Goal: Task Accomplishment & Management: Complete application form

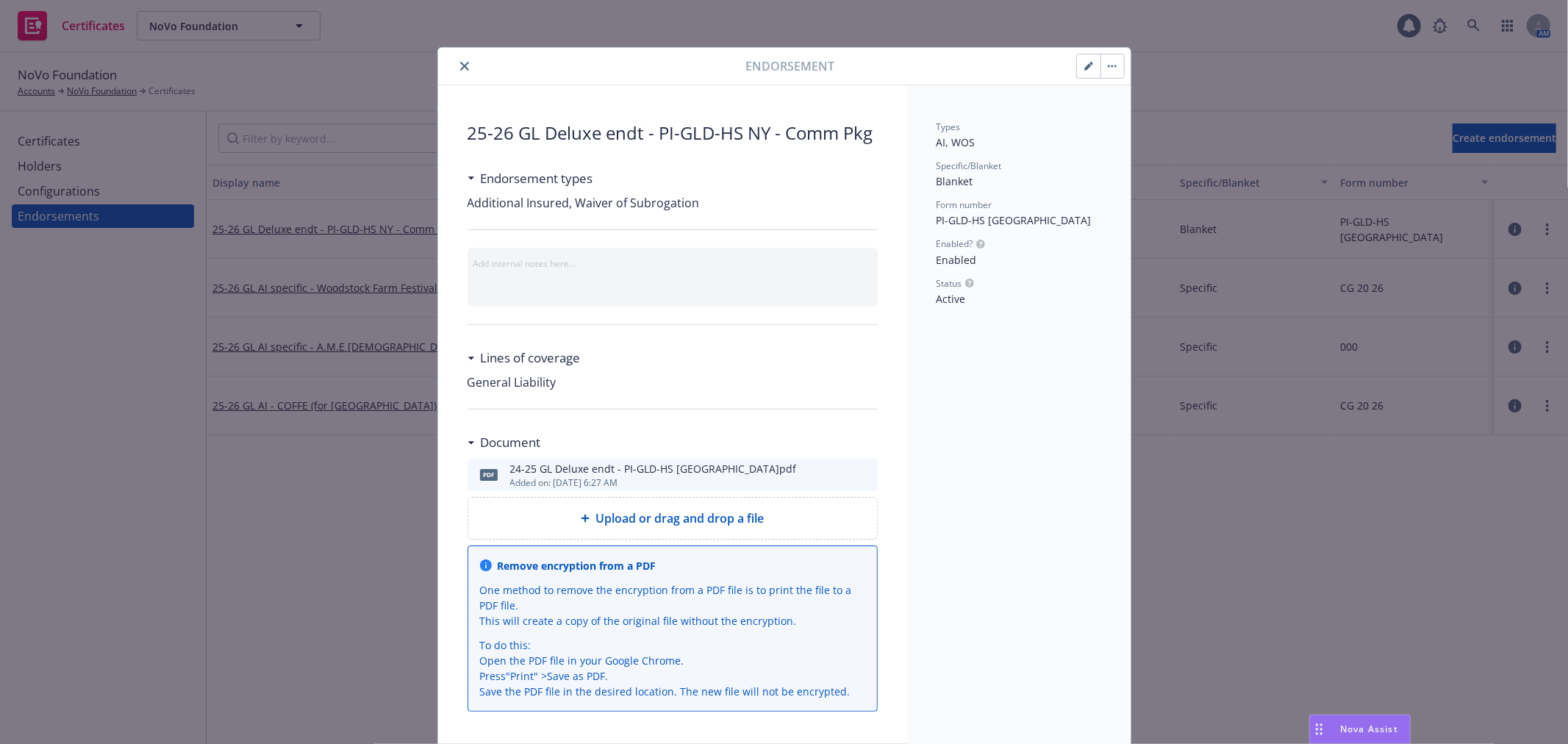
click at [460, 70] on icon "close" at bounding box center [465, 66] width 9 height 9
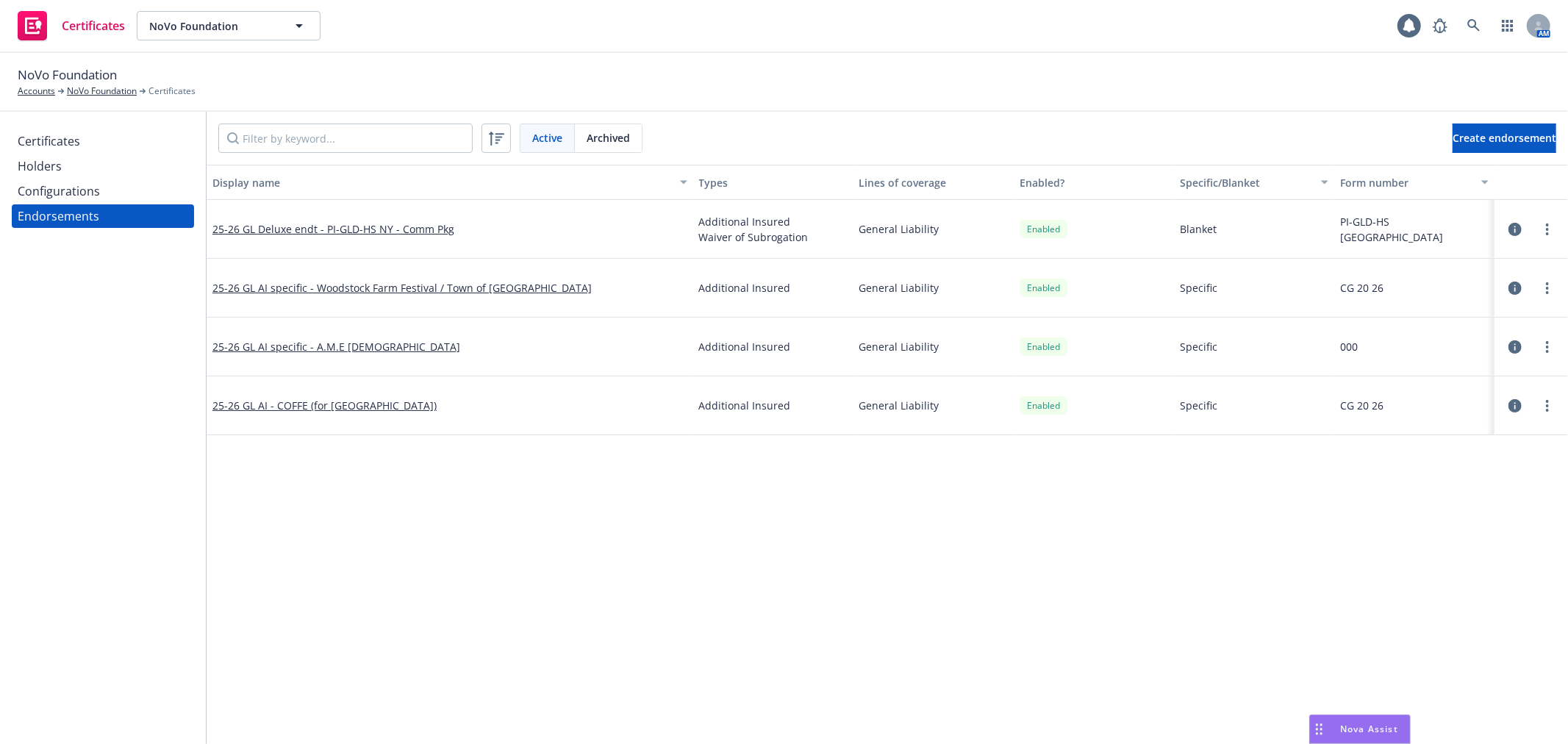
click at [78, 167] on div "Holders" at bounding box center [102, 167] width 170 height 24
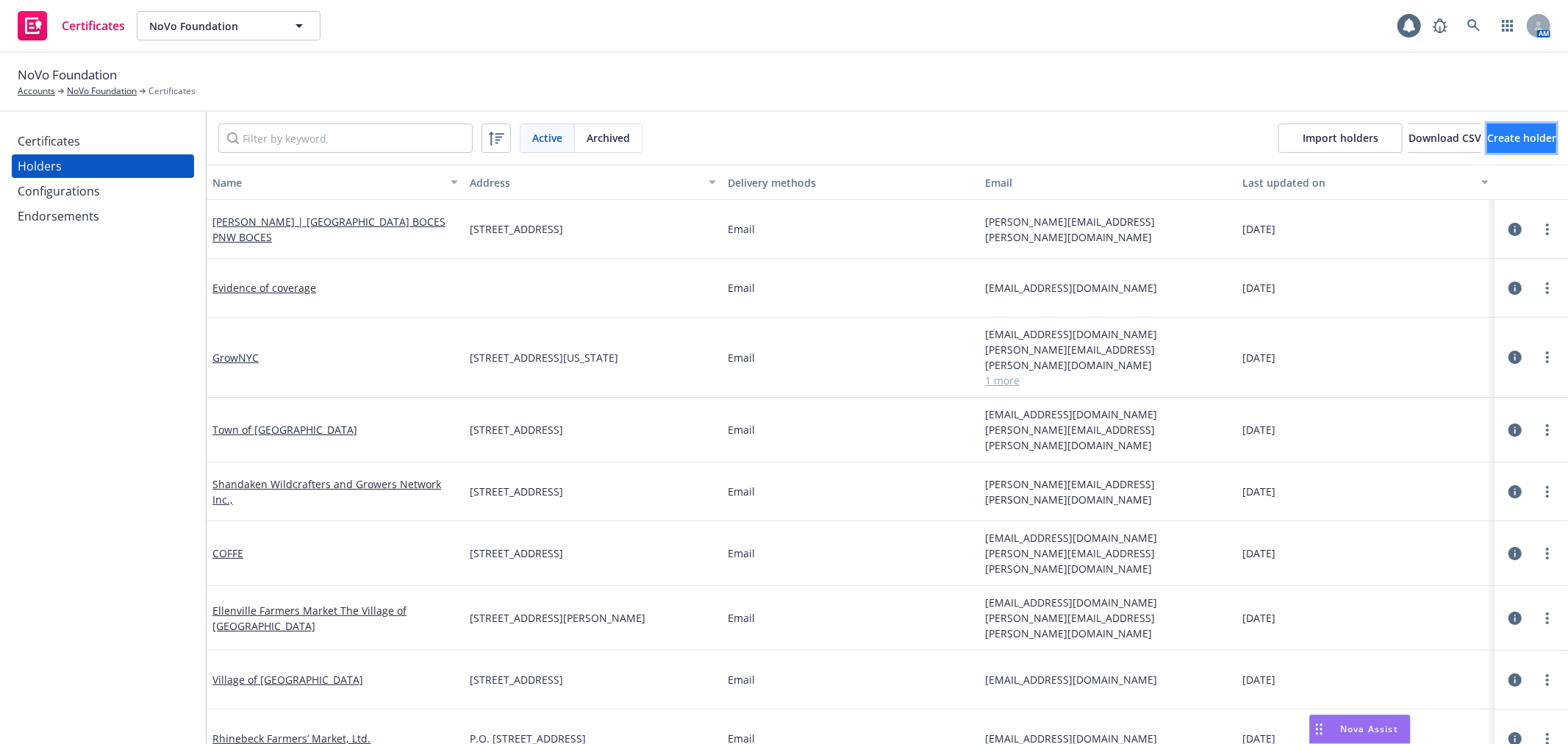
click at [1487, 140] on span "Create holder" at bounding box center [1521, 137] width 69 height 14
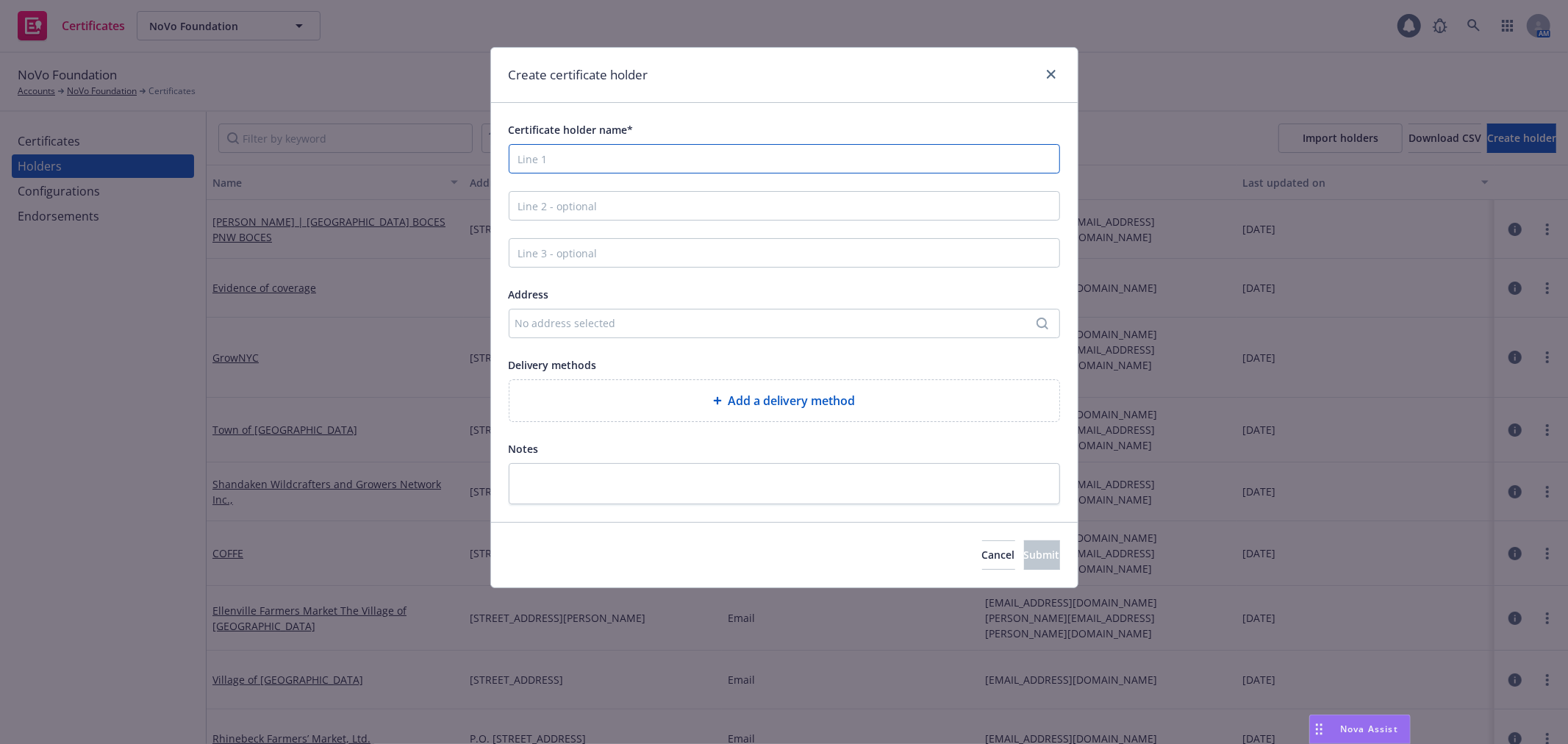
click at [610, 162] on input "Certificate holder name*" at bounding box center [784, 159] width 551 height 29
paste input "[PERSON_NAME][DEMOGRAPHIC_DATA]"
type input "[PERSON_NAME][DEMOGRAPHIC_DATA]"
click at [674, 327] on div "No address selected" at bounding box center [777, 323] width 524 height 16
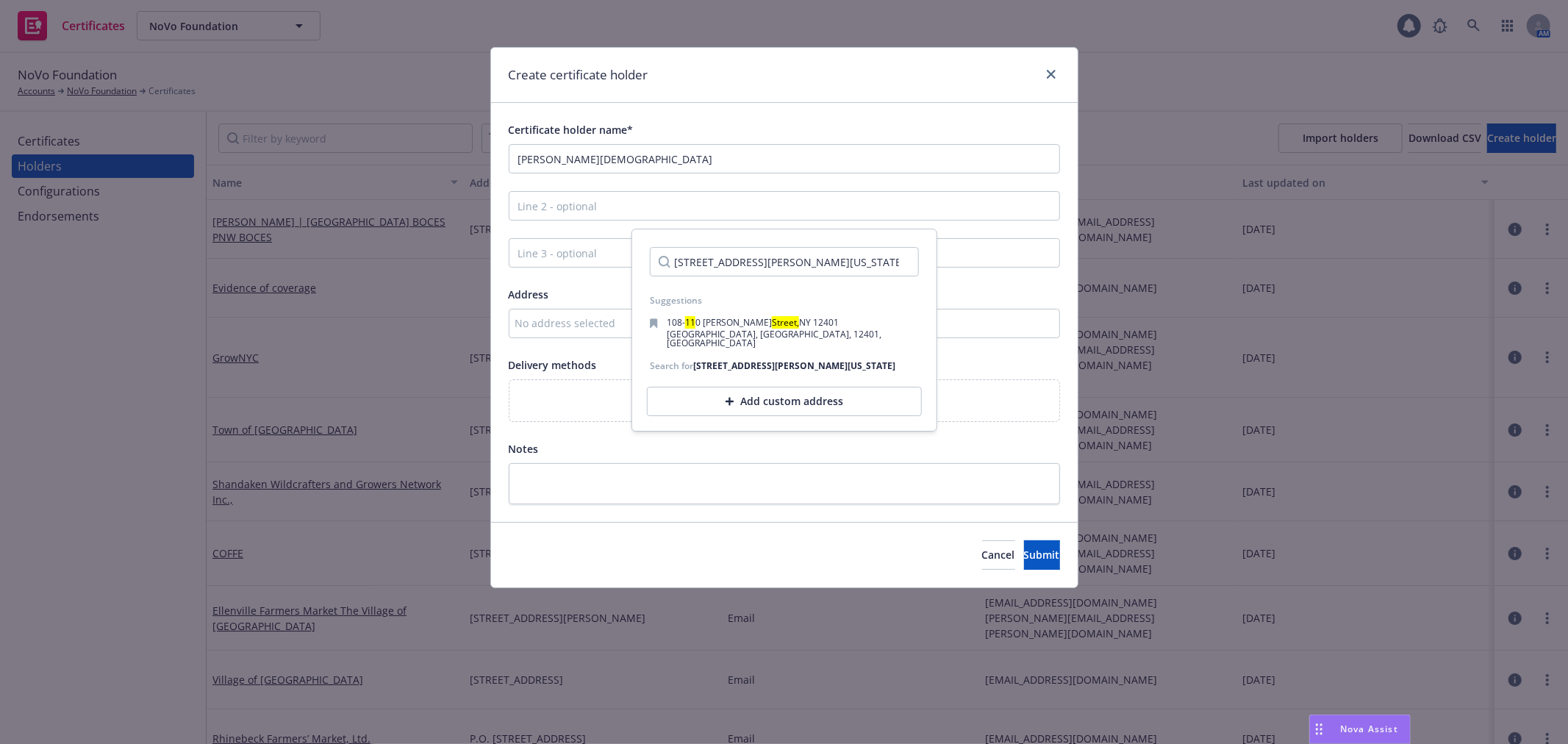
type input "[STREET_ADDRESS][PERSON_NAME][US_STATE]"
click at [829, 387] on div "Add custom address" at bounding box center [784, 401] width 275 height 29
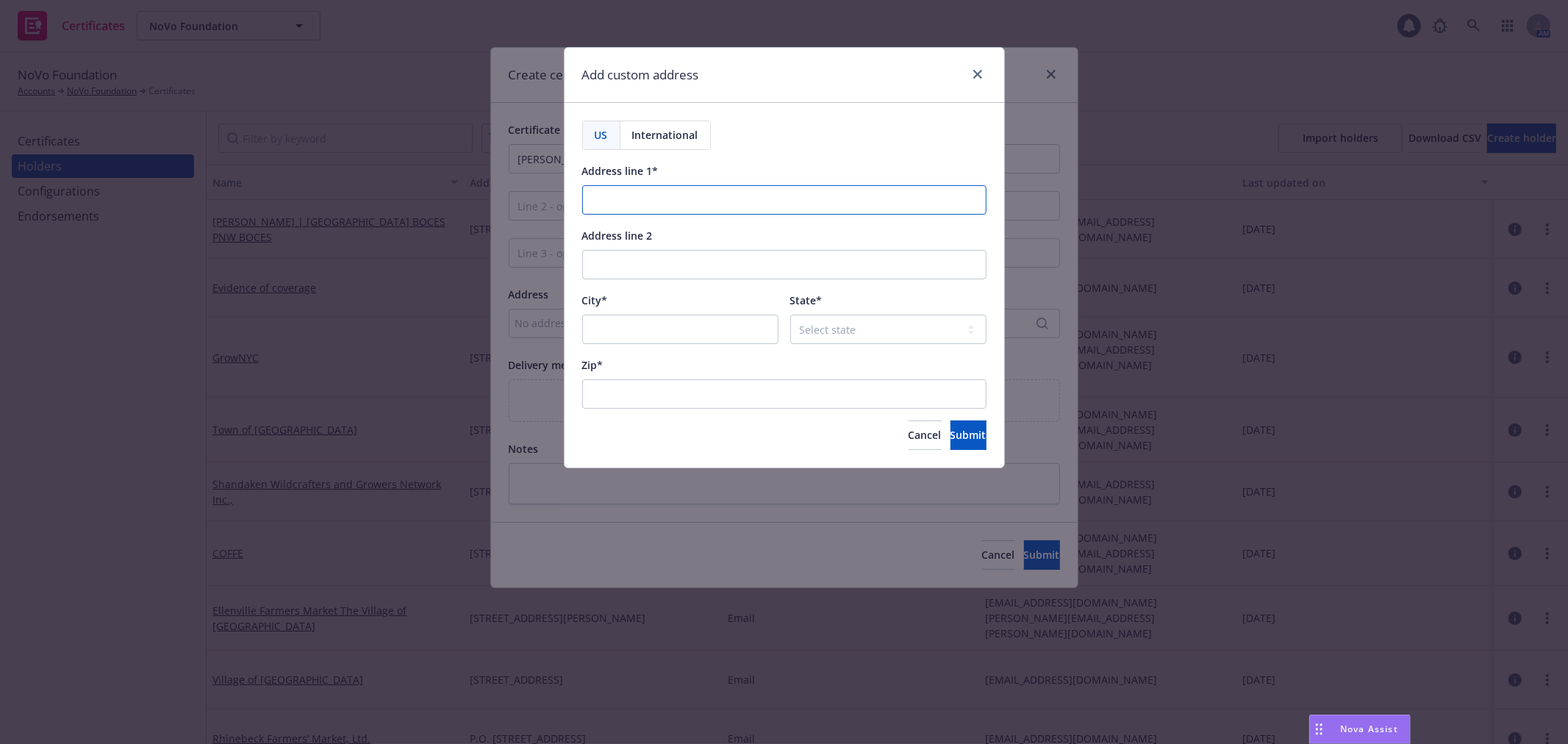
click at [682, 197] on input "Address line 1*" at bounding box center [784, 200] width 404 height 29
paste input "[STREET_ADDRESS][PERSON_NAME][US_STATE]"
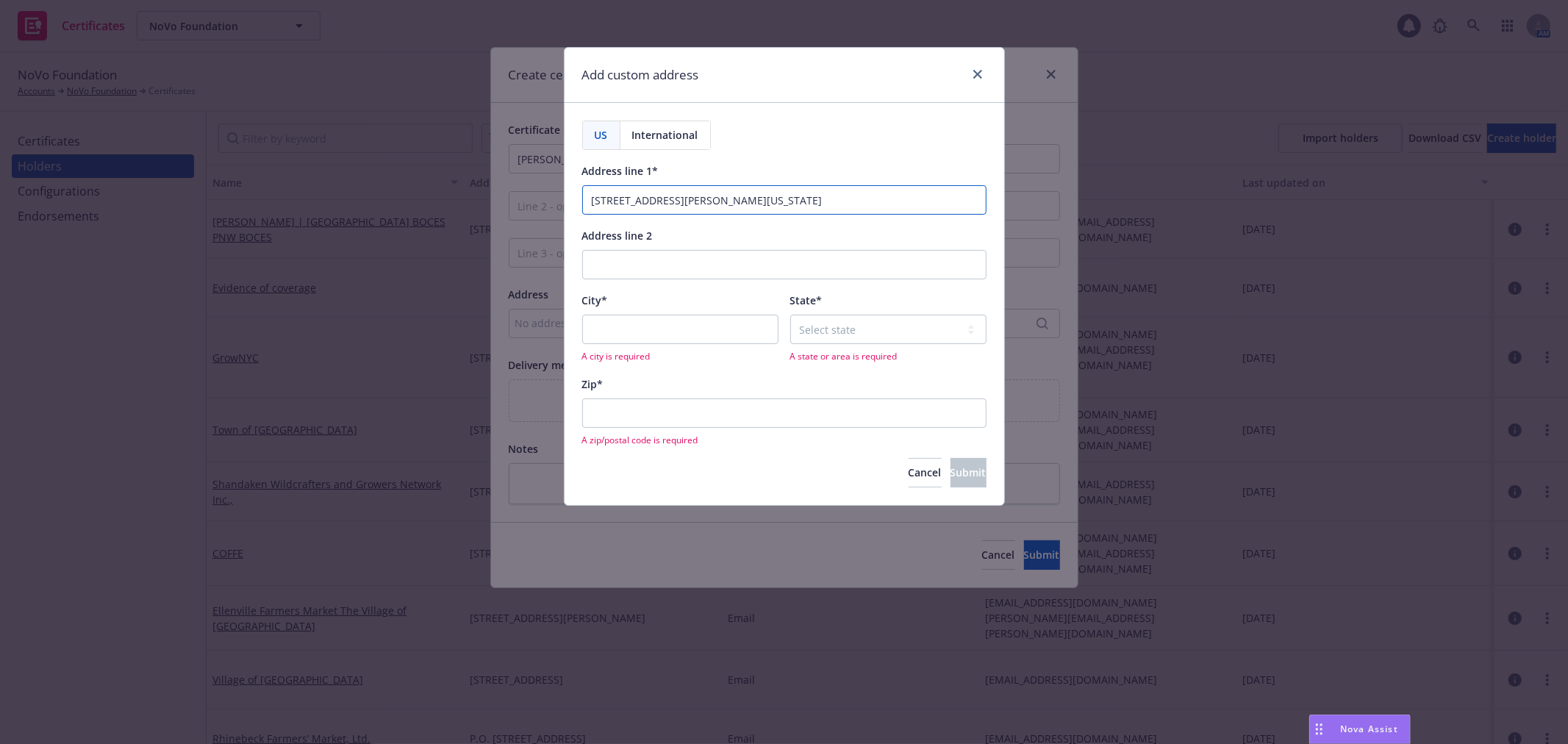
click at [682, 197] on input "[STREET_ADDRESS][PERSON_NAME][US_STATE]" at bounding box center [784, 200] width 404 height 29
type input "[STREET_ADDRESS][US_STATE]"
click at [658, 339] on input "City*" at bounding box center [680, 330] width 196 height 29
paste input "[PERSON_NAME]"
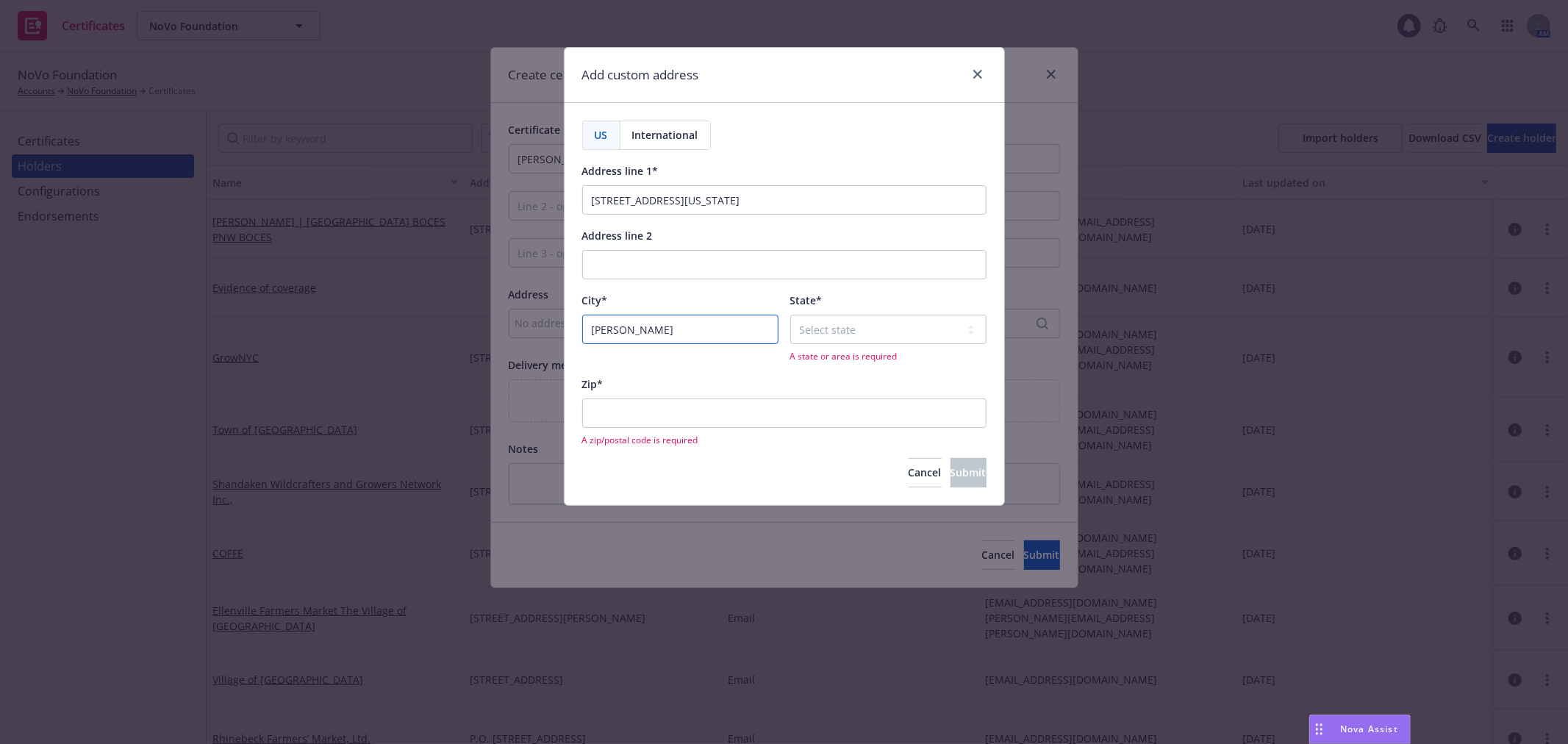
type input "[PERSON_NAME]"
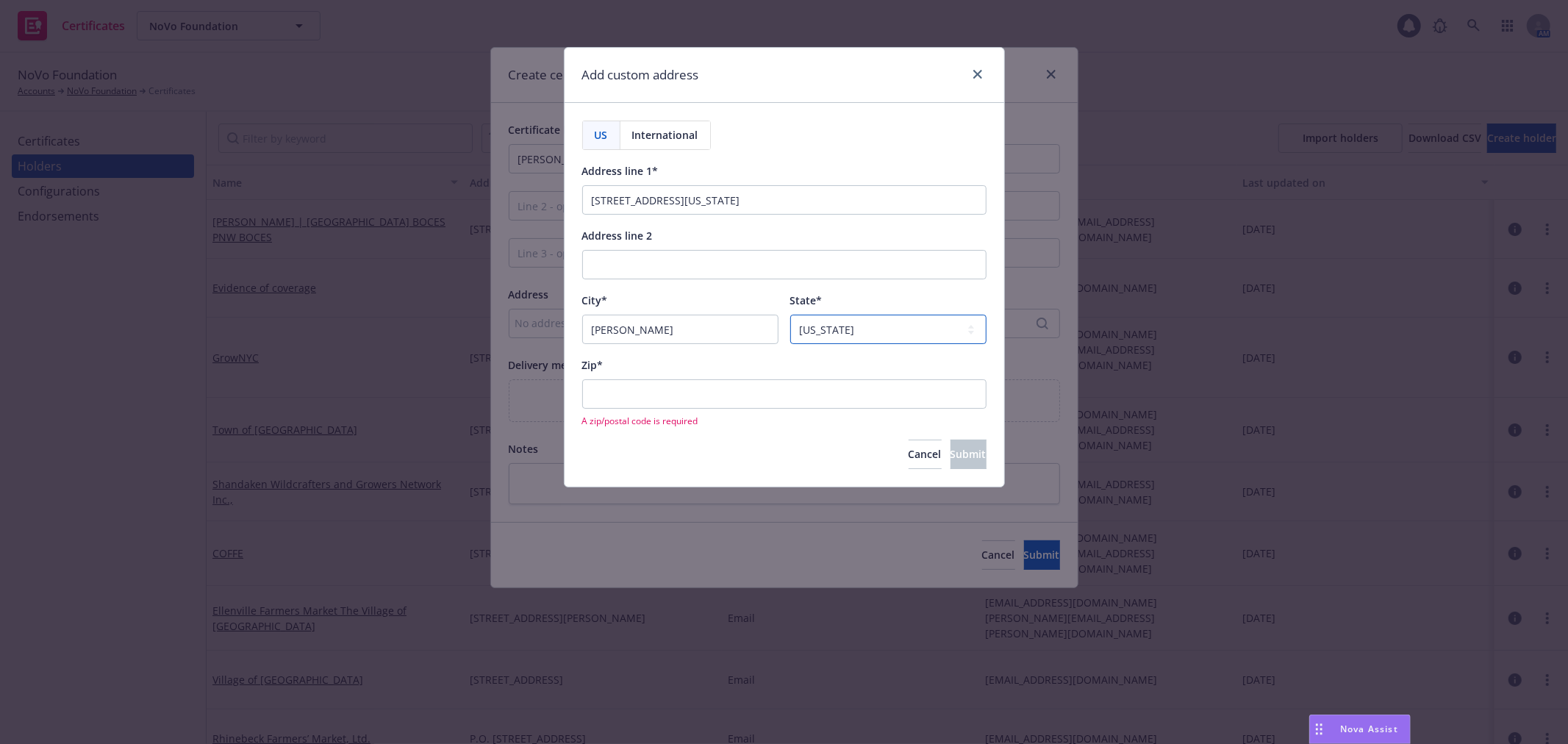
select select "NY"
click at [736, 200] on input "[STREET_ADDRESS][US_STATE]" at bounding box center [784, 200] width 404 height 29
type input "[STREET_ADDRESS],"
click at [671, 391] on input "Zip*" at bounding box center [784, 394] width 404 height 29
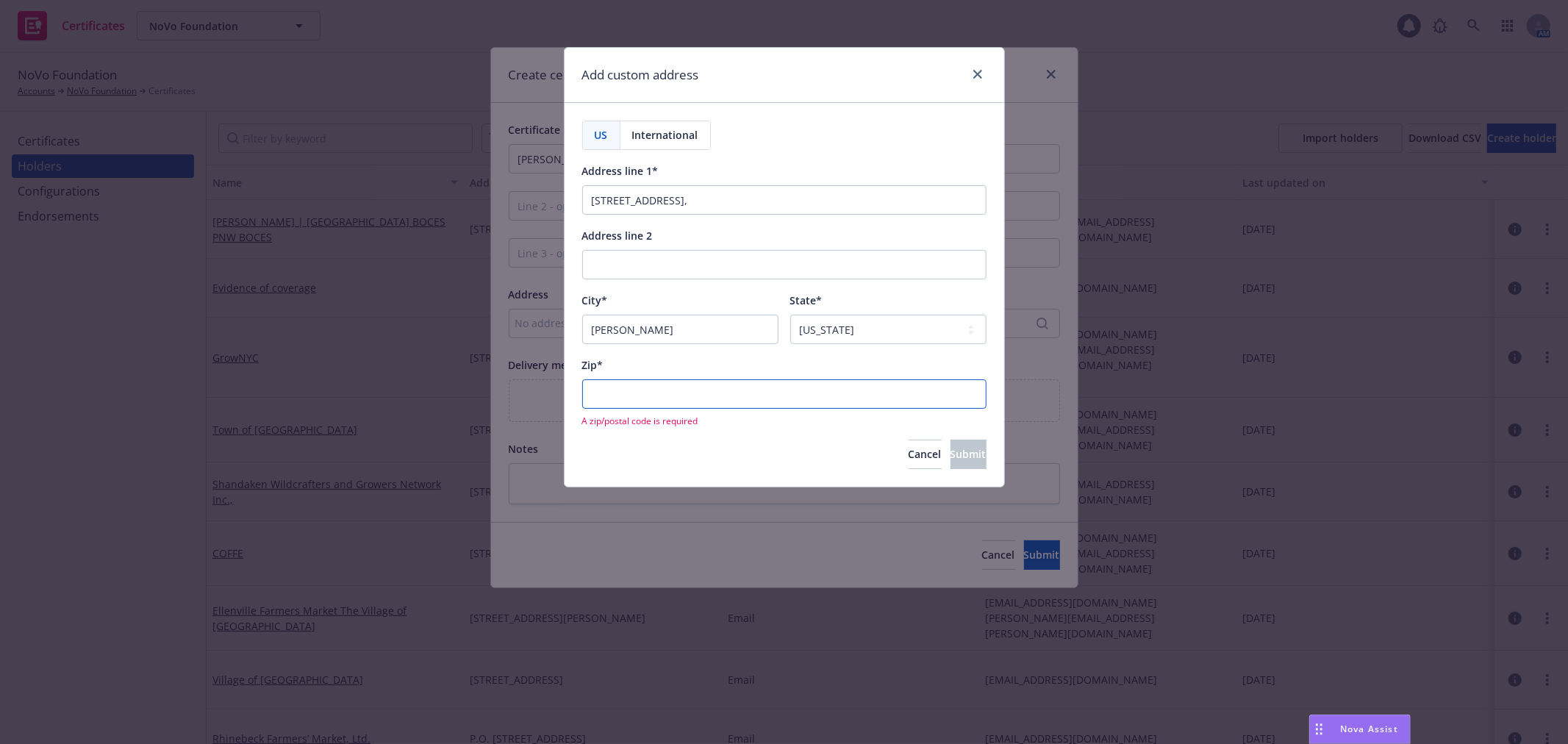
paste input "12443"
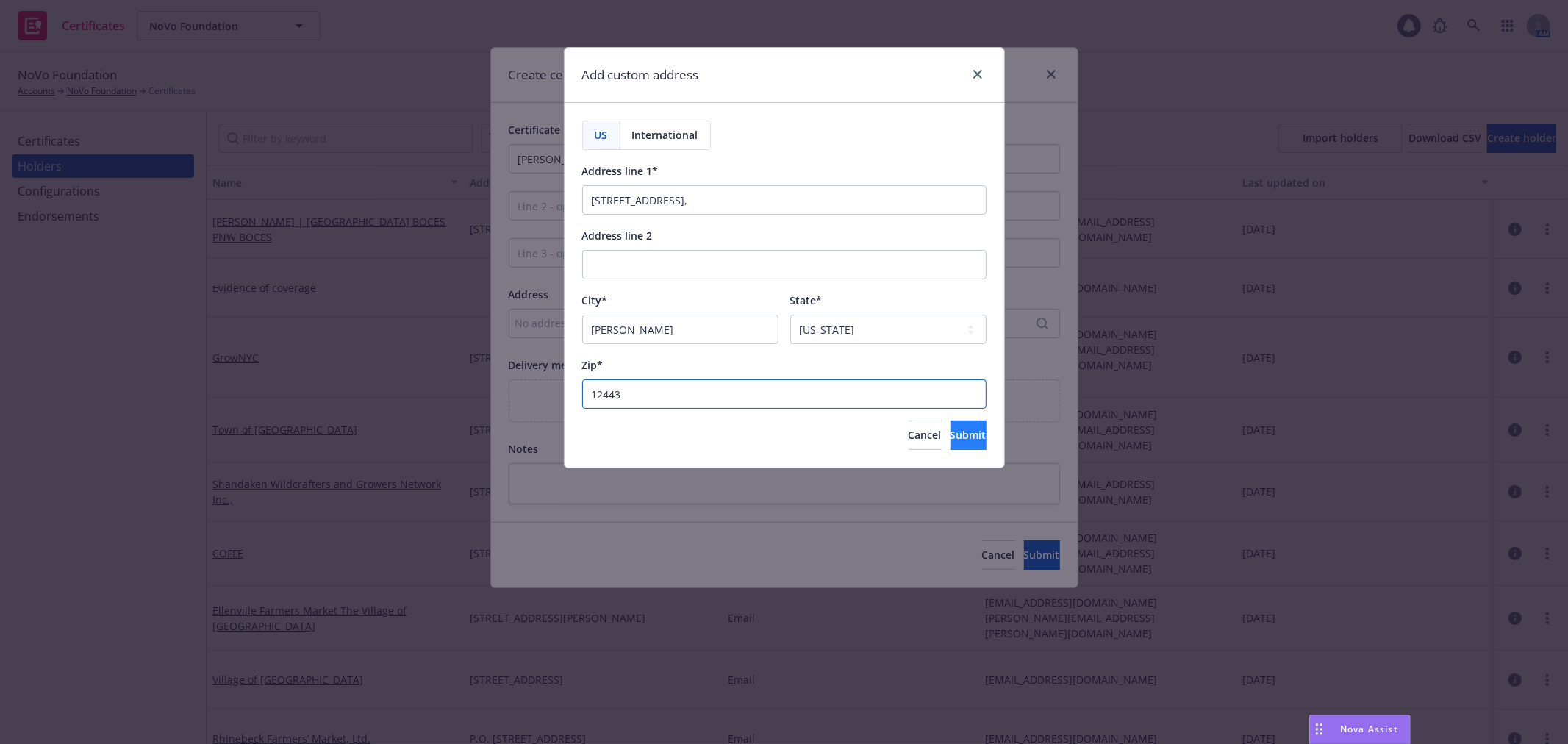
type input "12443"
click at [951, 439] on span "Submit" at bounding box center [968, 435] width 36 height 14
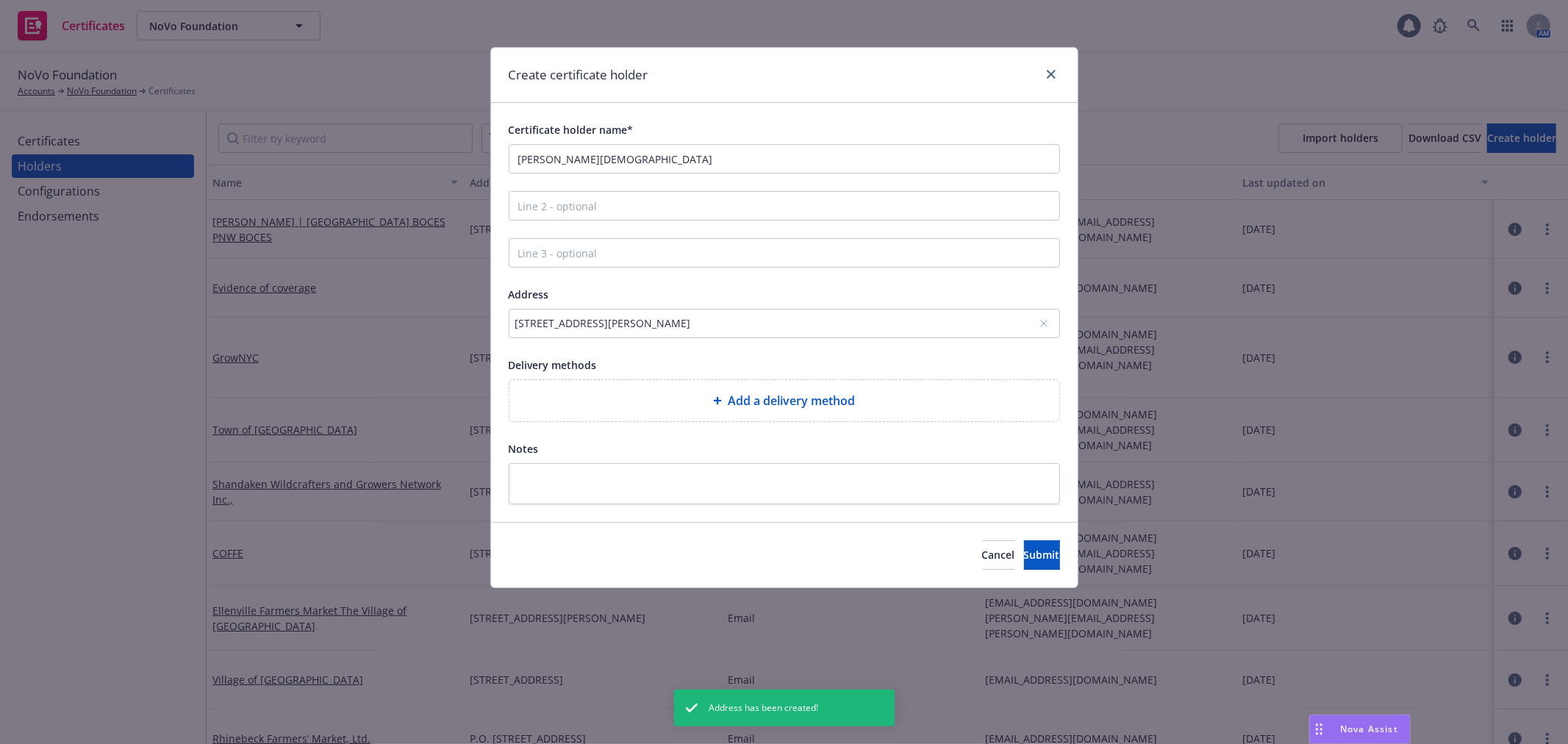
click at [773, 400] on span "Add a delivery method" at bounding box center [791, 401] width 127 height 17
select select "EMAIL"
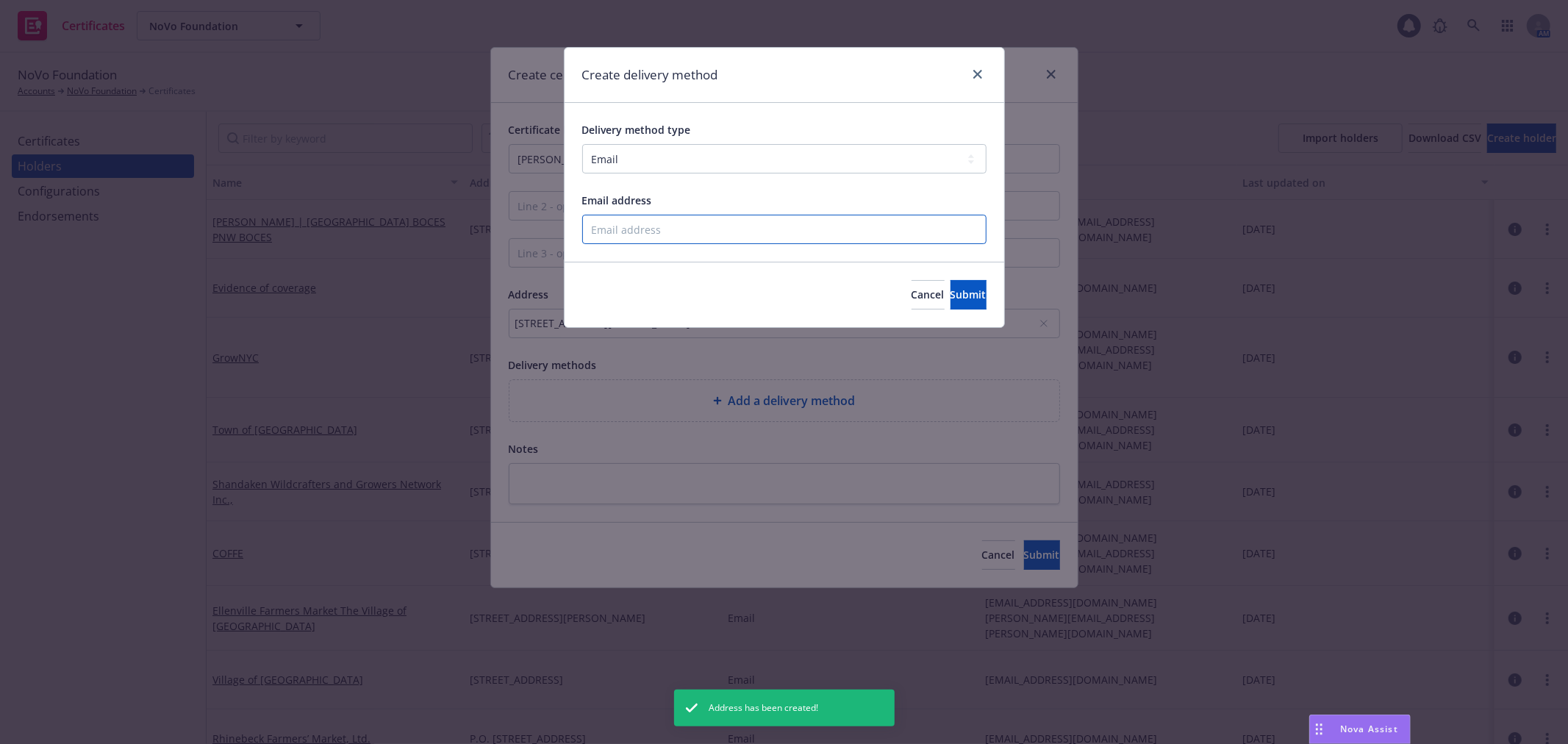
click at [708, 221] on input "Email address" at bounding box center [784, 229] width 404 height 29
type input "[PERSON_NAME][EMAIL_ADDRESS][PERSON_NAME][DOMAIN_NAME]"
click at [951, 291] on span "Submit" at bounding box center [968, 294] width 36 height 14
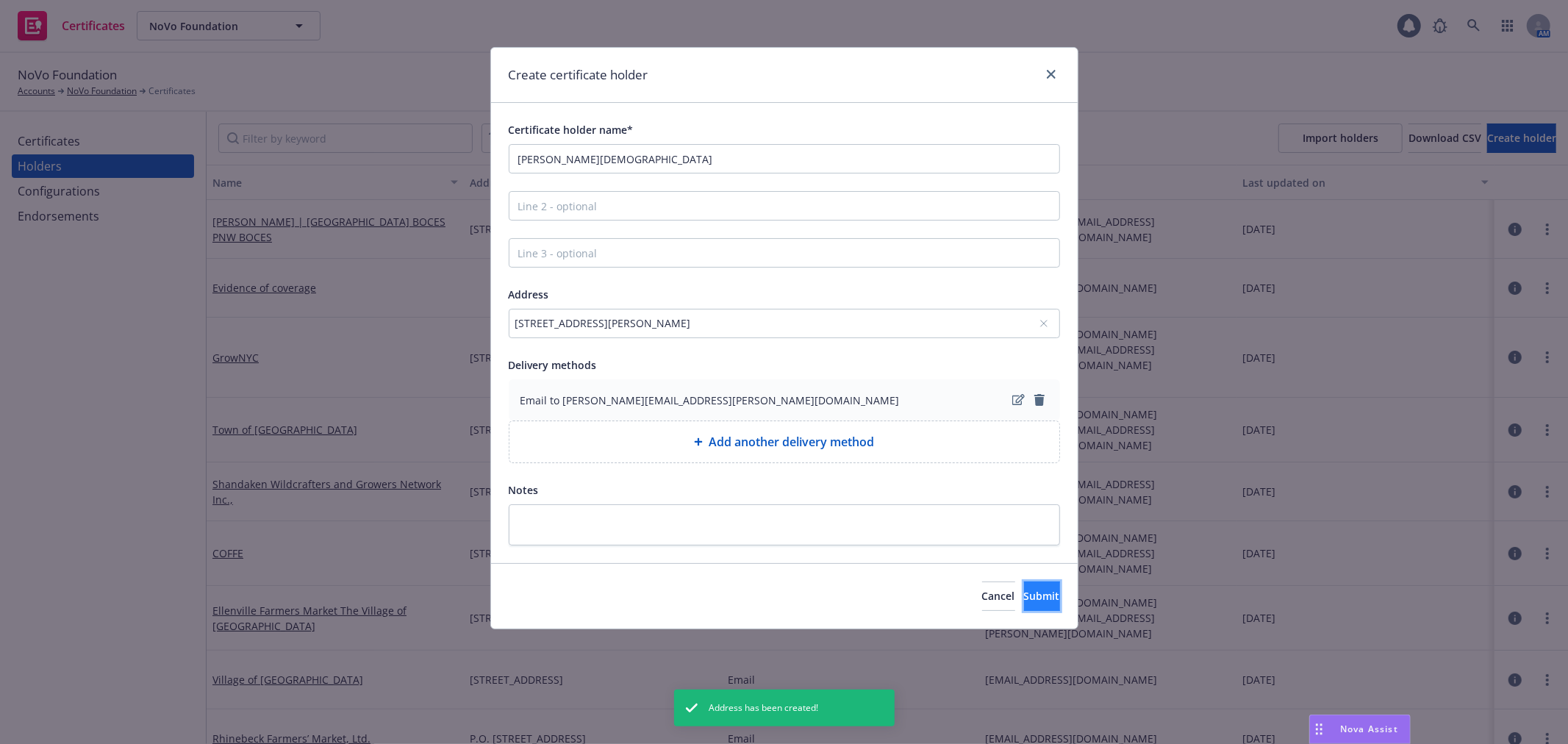
click at [1024, 599] on span "Submit" at bounding box center [1042, 596] width 36 height 14
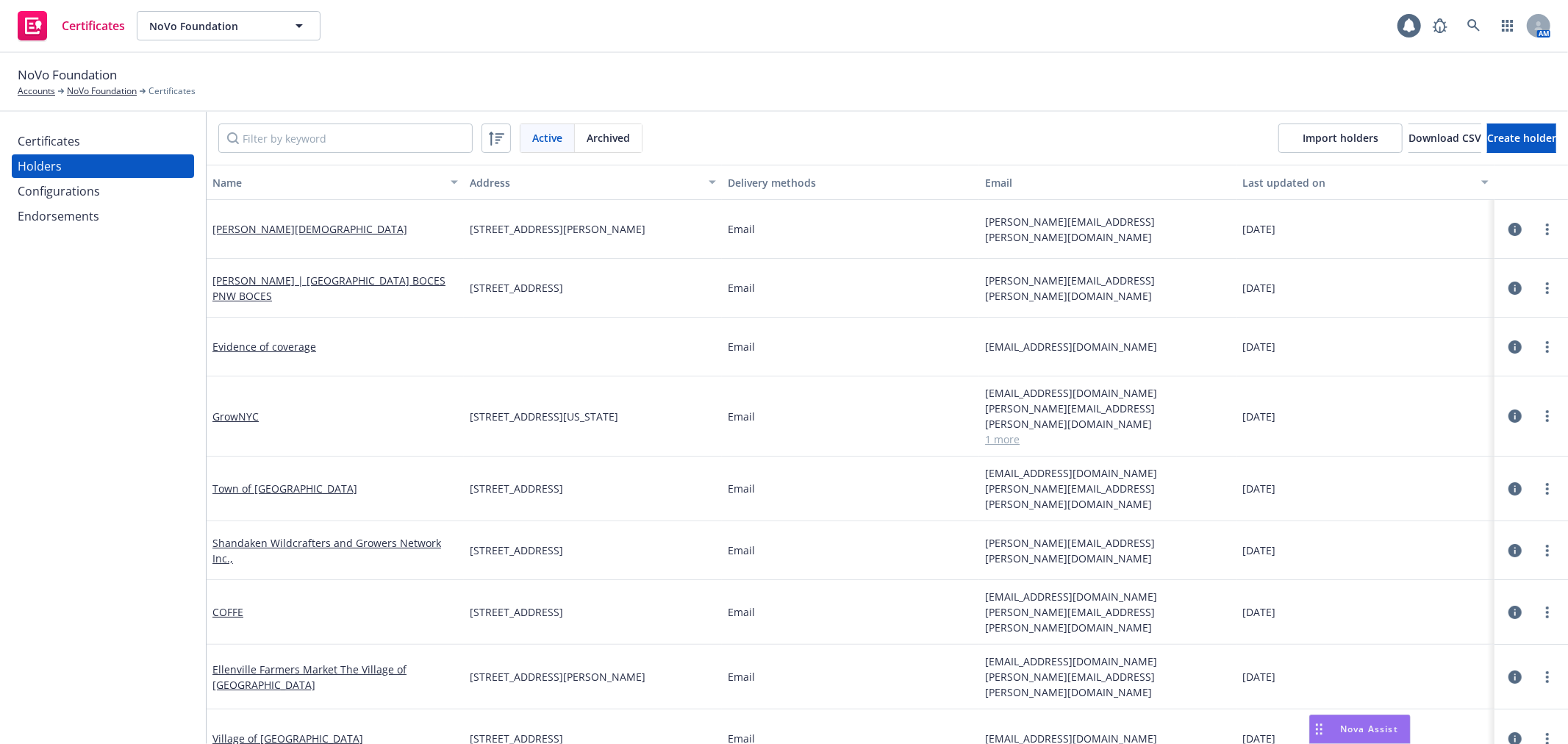
click at [61, 142] on div "Certificates" at bounding box center [49, 142] width 63 height 24
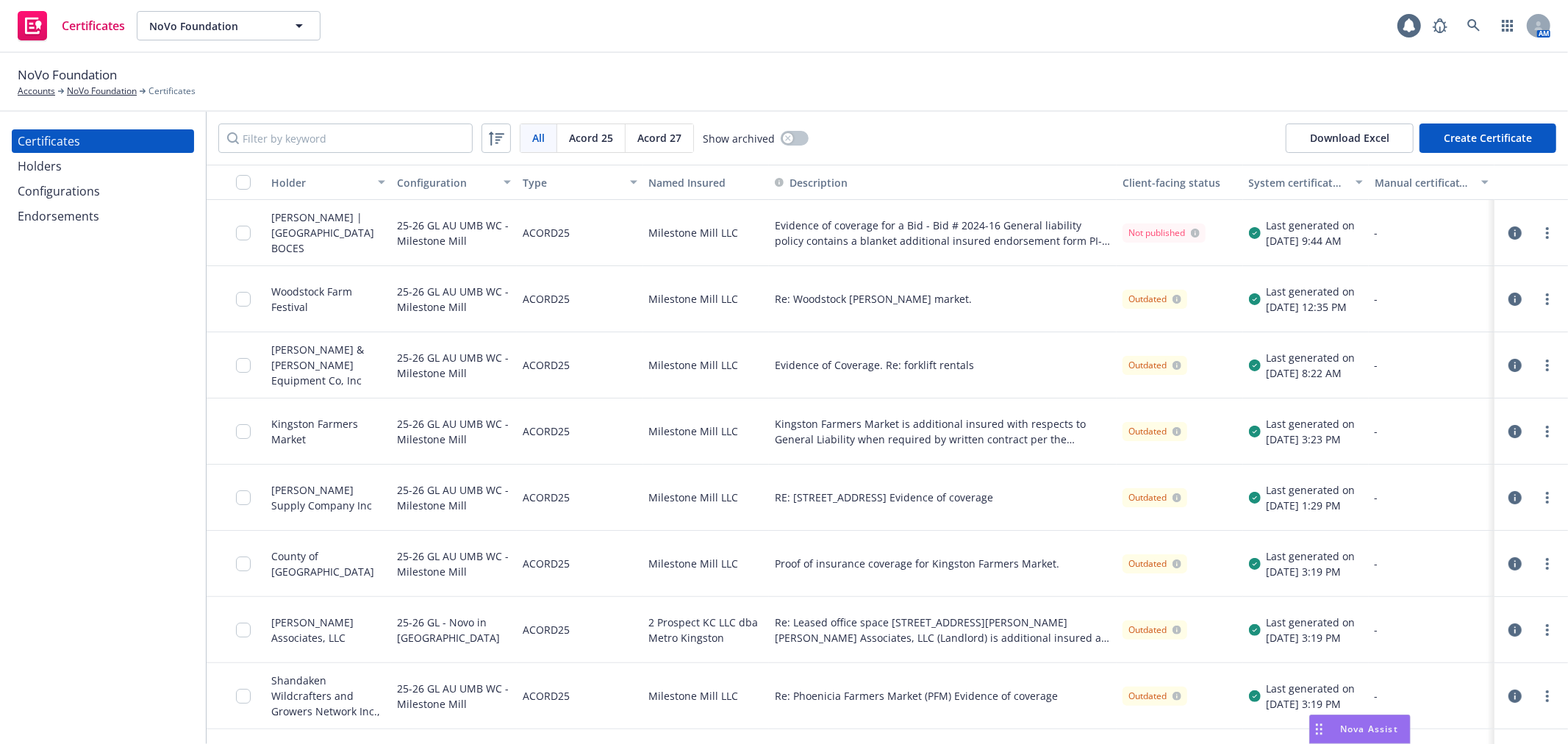
click at [1512, 137] on button "Create Certificate" at bounding box center [1488, 138] width 137 height 29
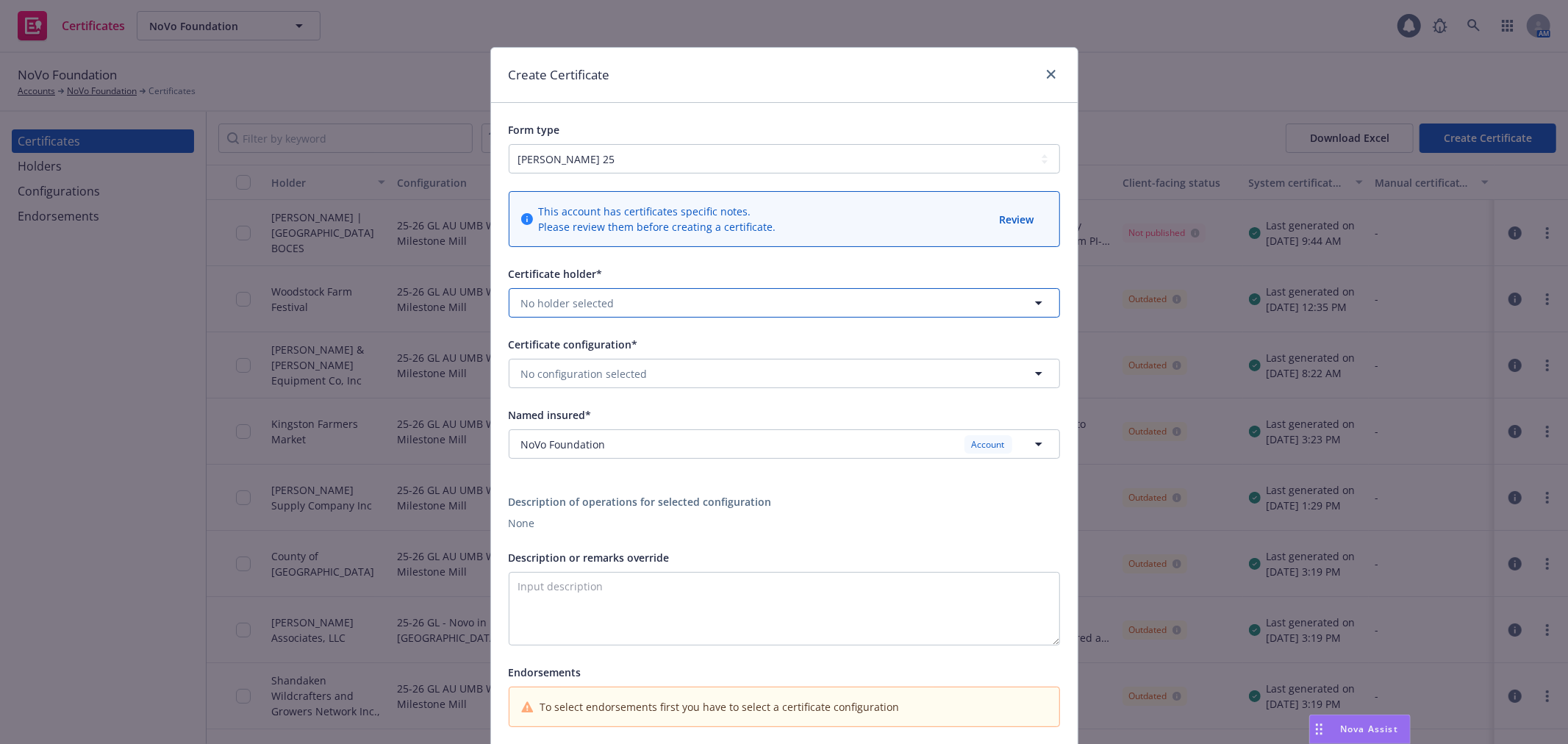
click at [625, 305] on button "No holder selected" at bounding box center [784, 303] width 551 height 29
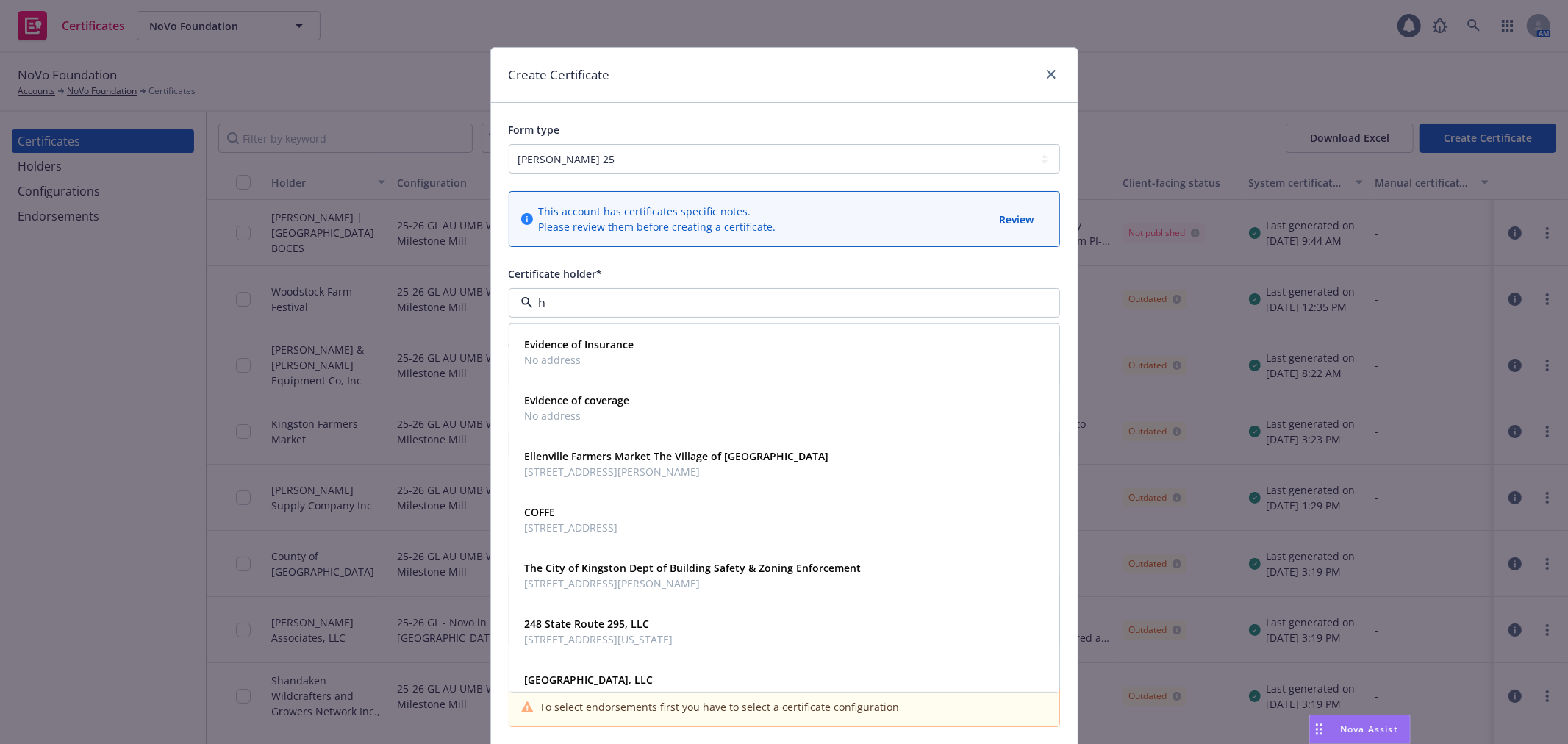
type input "hu"
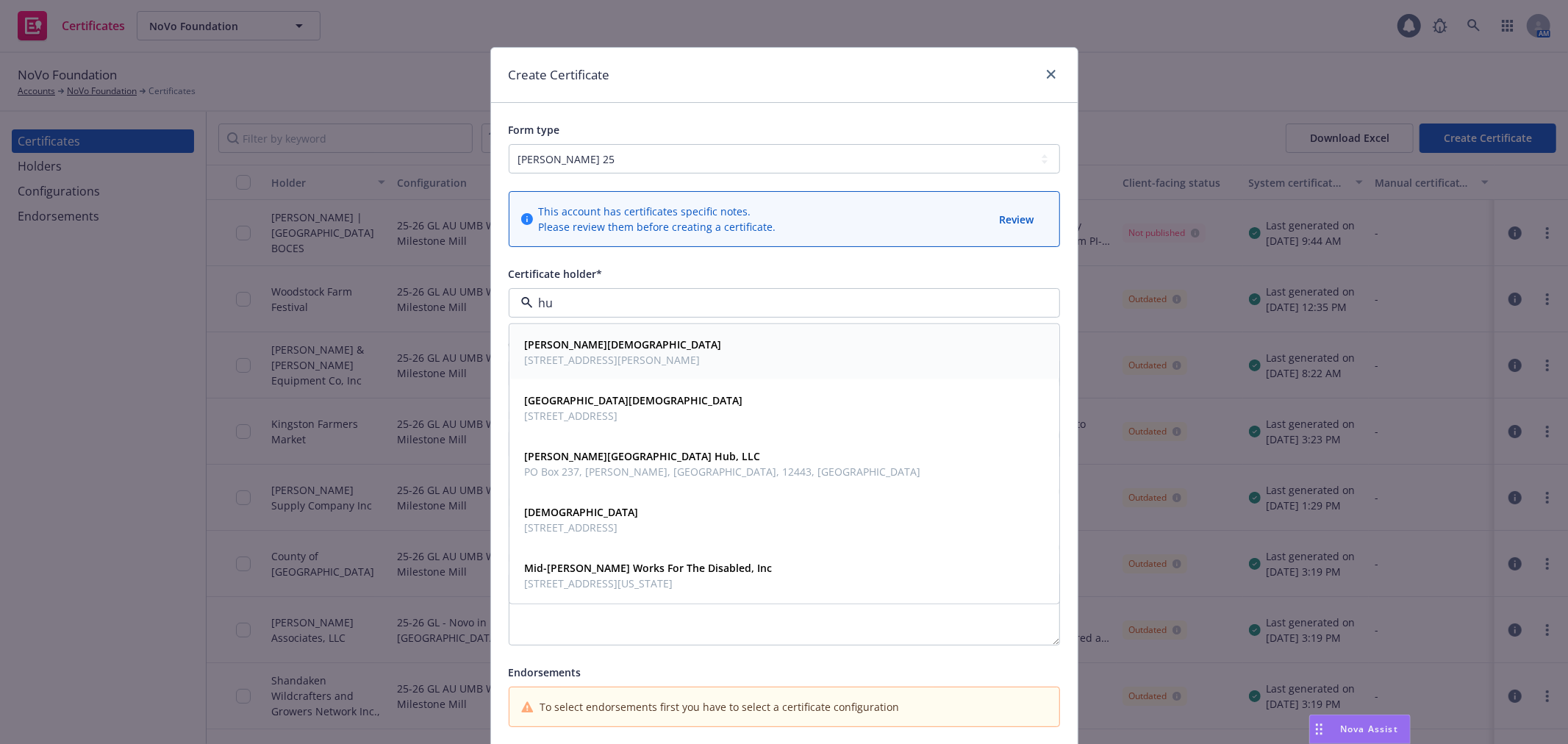
click at [607, 342] on strong "[PERSON_NAME][DEMOGRAPHIC_DATA]" at bounding box center [623, 344] width 197 height 14
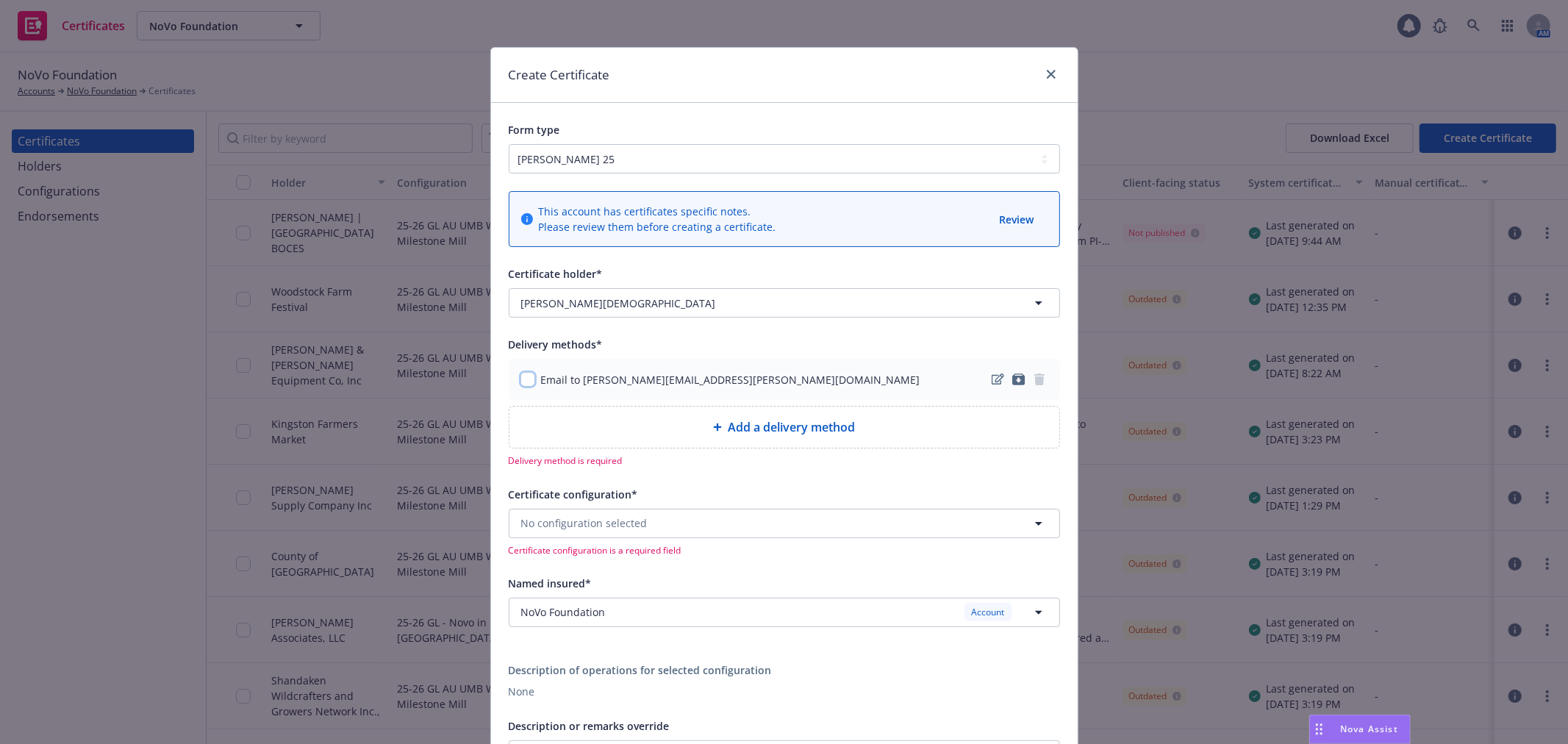
click at [521, 379] on input "checkbox" at bounding box center [528, 379] width 15 height 15
checkbox input "true"
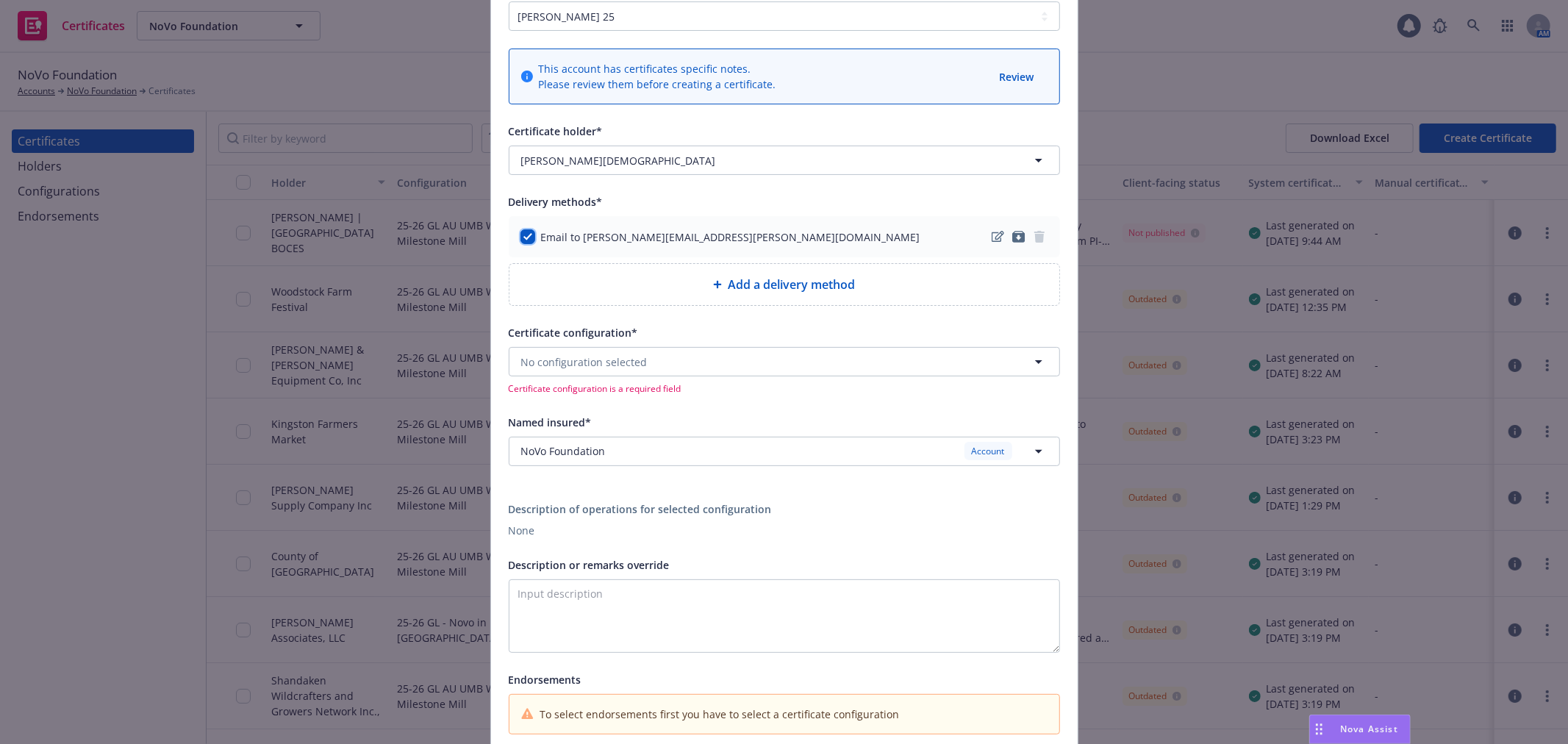
scroll to position [163, 0]
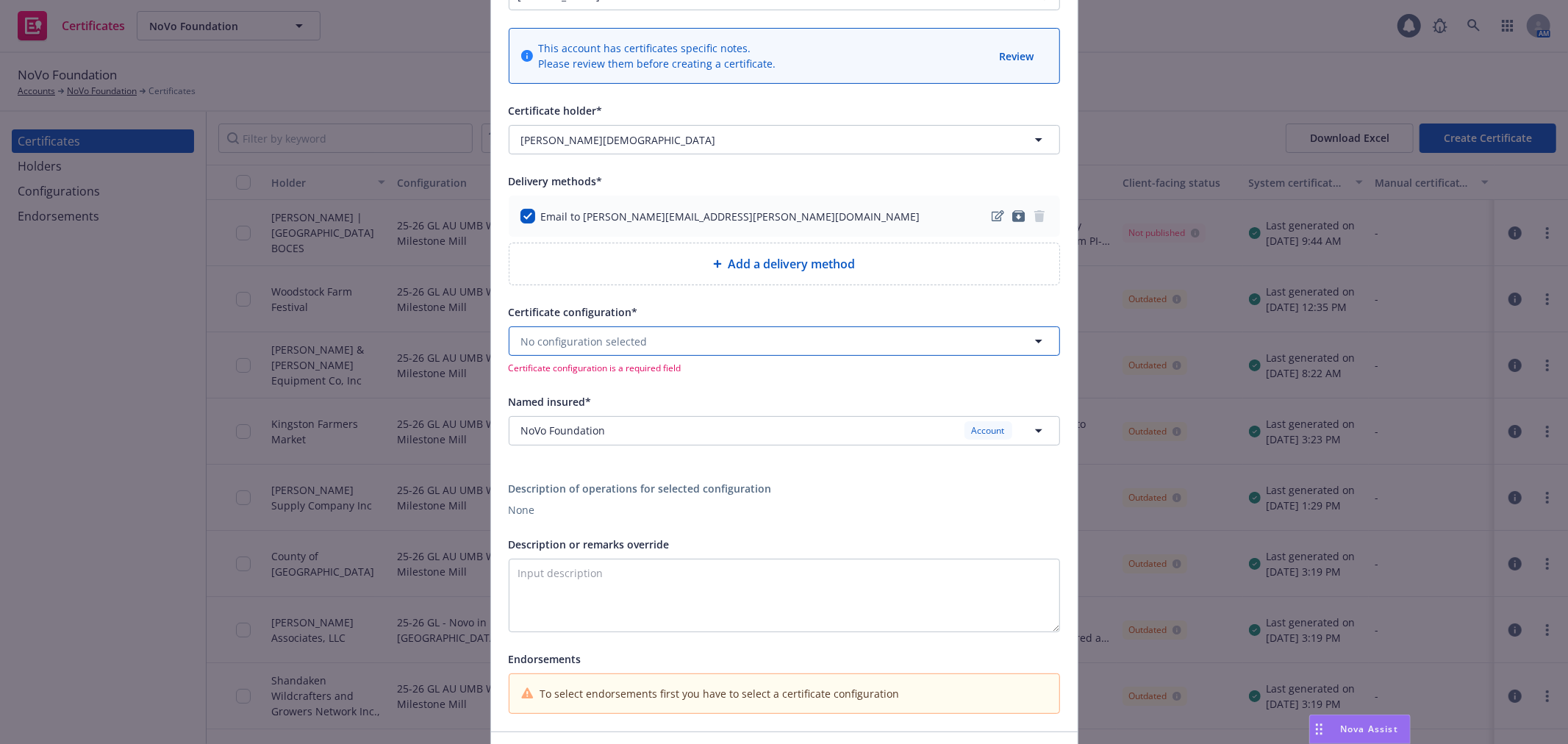
click at [681, 350] on button "No configuration selected" at bounding box center [784, 342] width 551 height 29
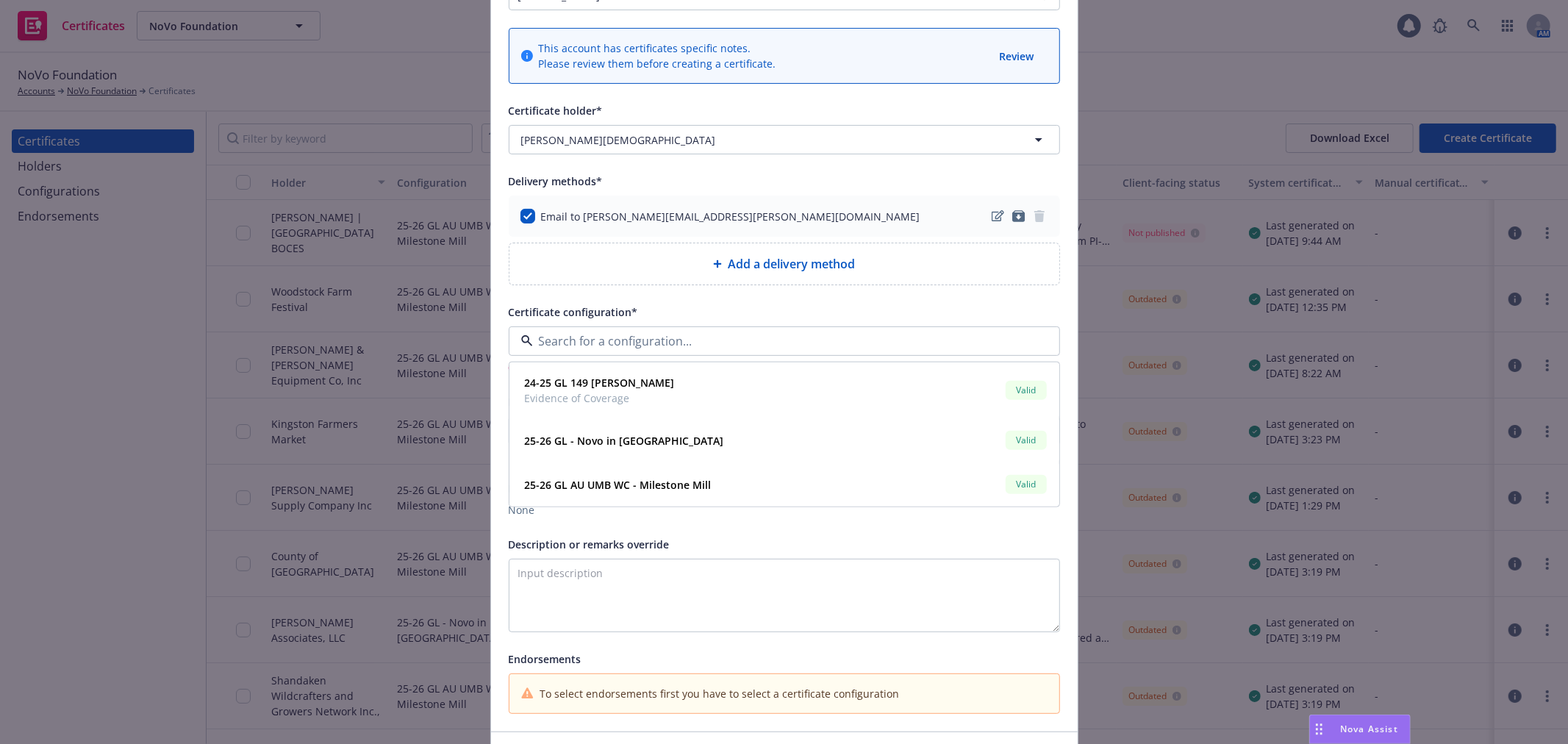
scroll to position [82, 0]
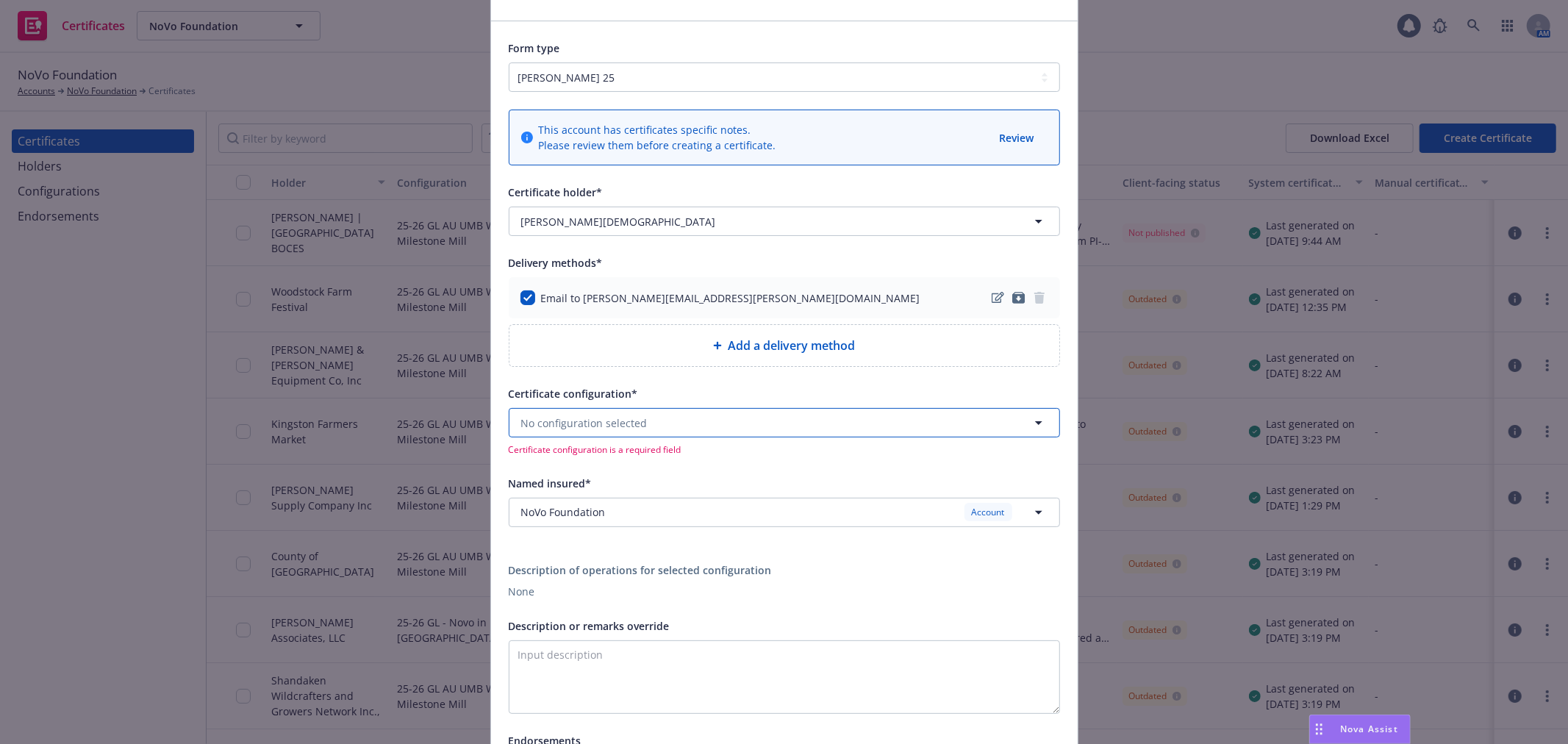
click at [629, 427] on span "No configuration selected" at bounding box center [583, 423] width 126 height 16
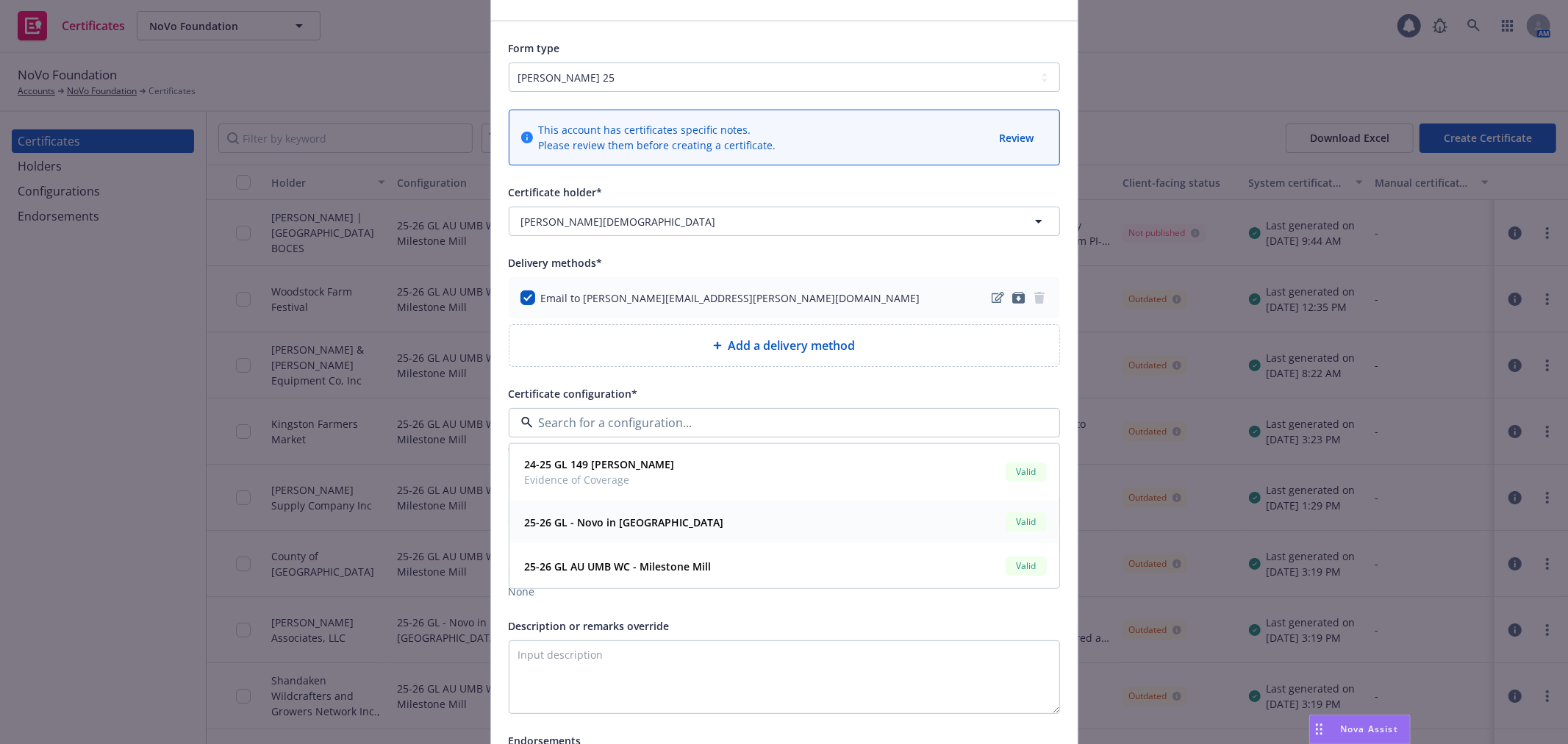
click at [638, 523] on strong "25-26 GL - Novo in [GEOGRAPHIC_DATA]" at bounding box center [624, 522] width 199 height 14
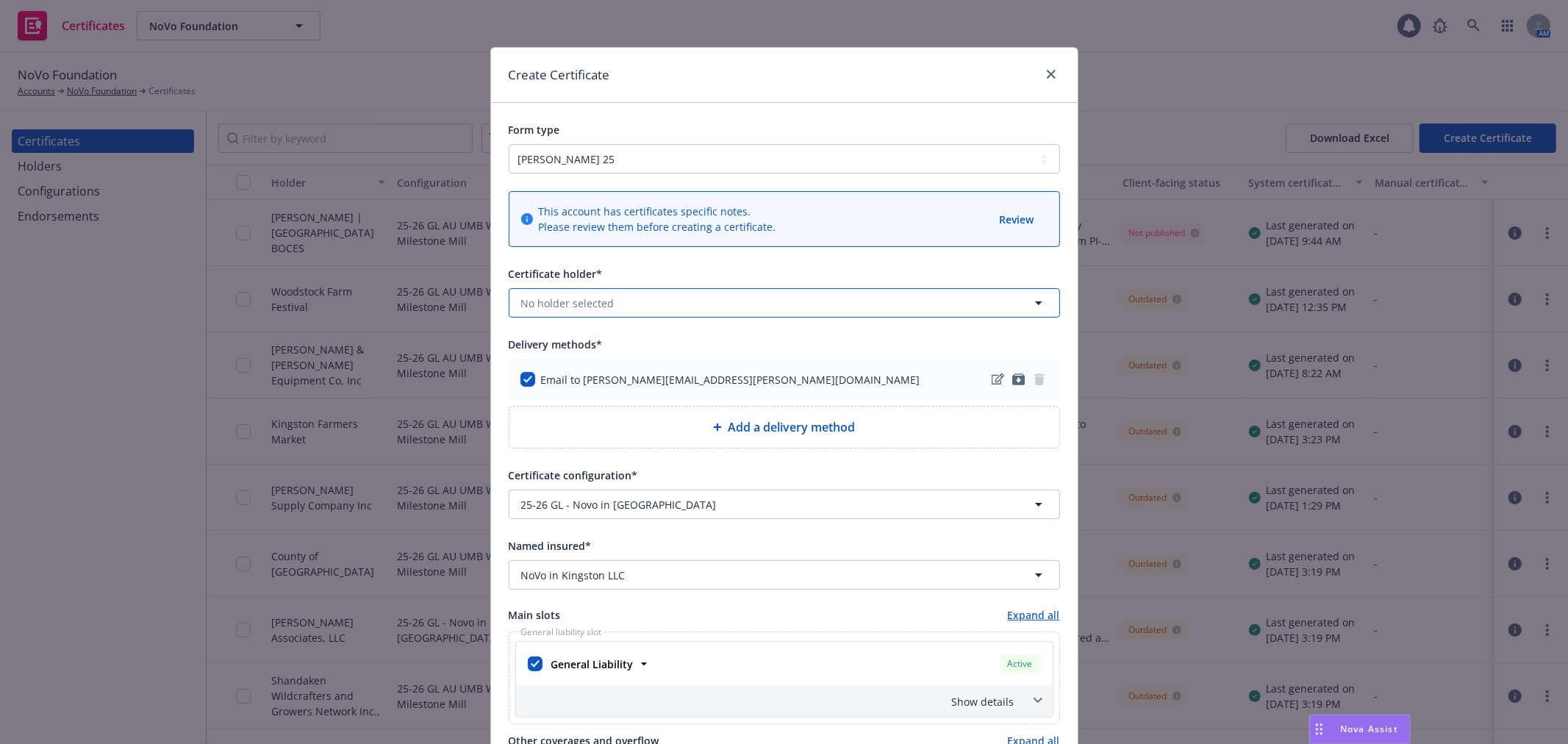
click at [640, 303] on button "No holder selected" at bounding box center [784, 303] width 551 height 29
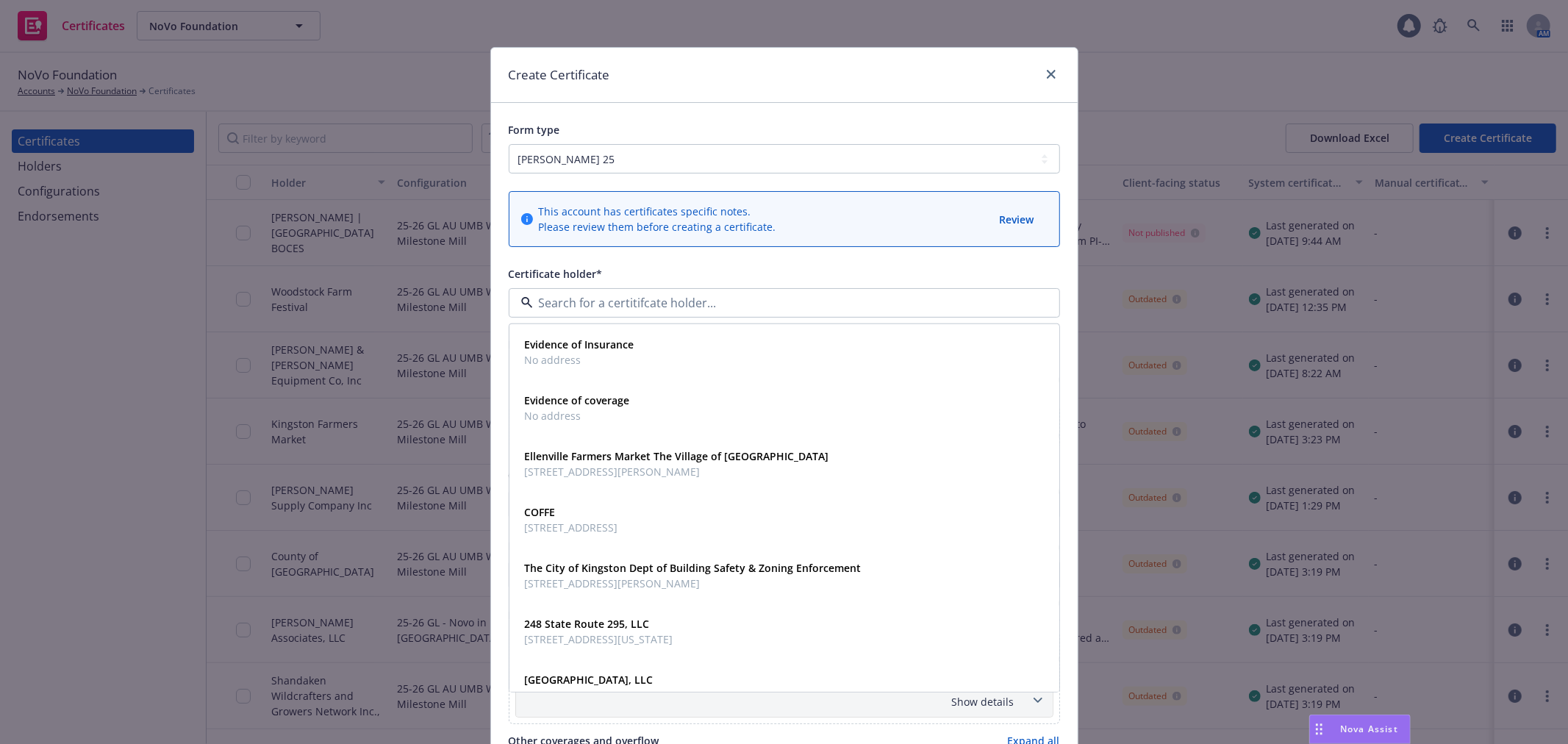
type input "h"
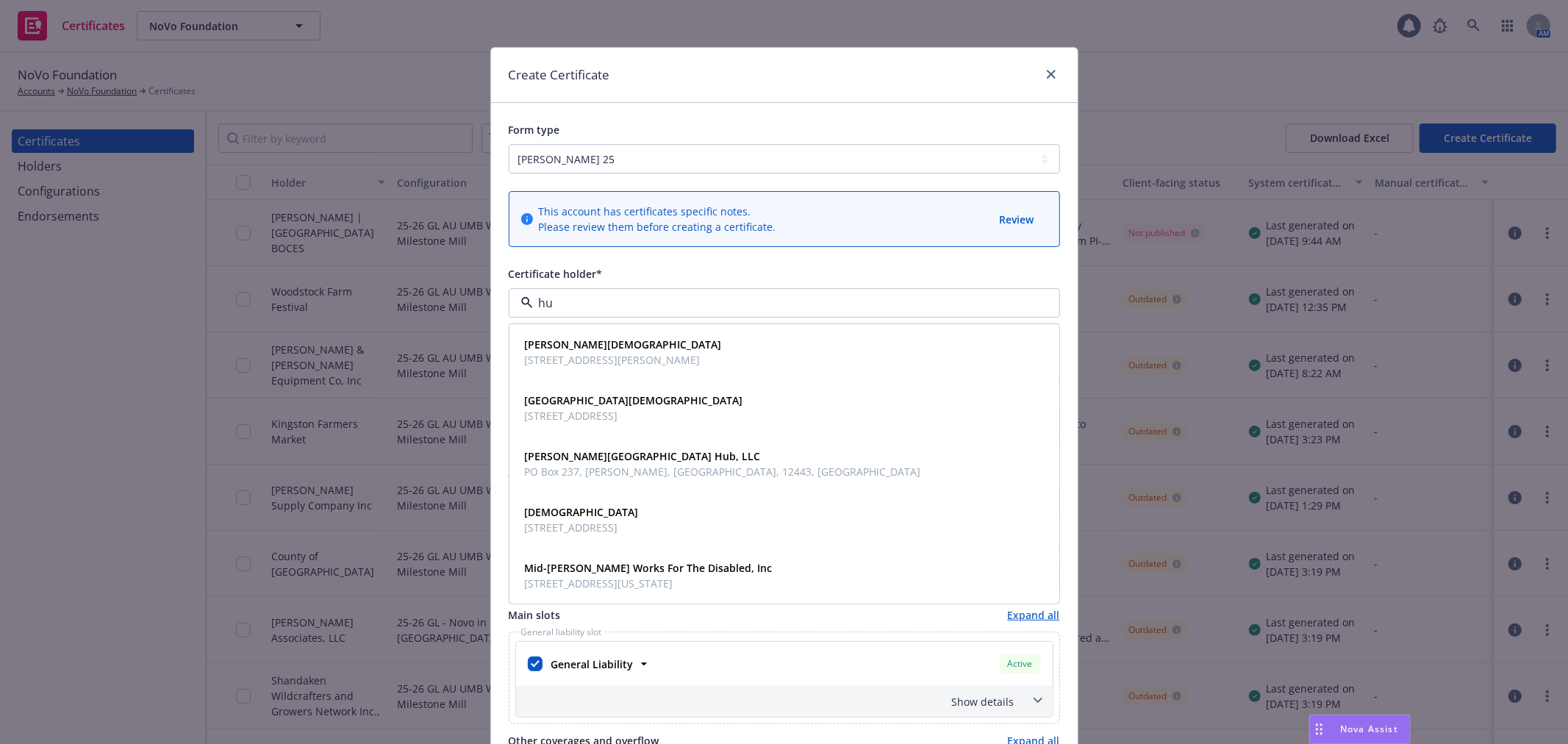
type input "hur"
click at [596, 353] on span "[PERSON_NAME][DEMOGRAPHIC_DATA]" at bounding box center [623, 344] width 197 height 16
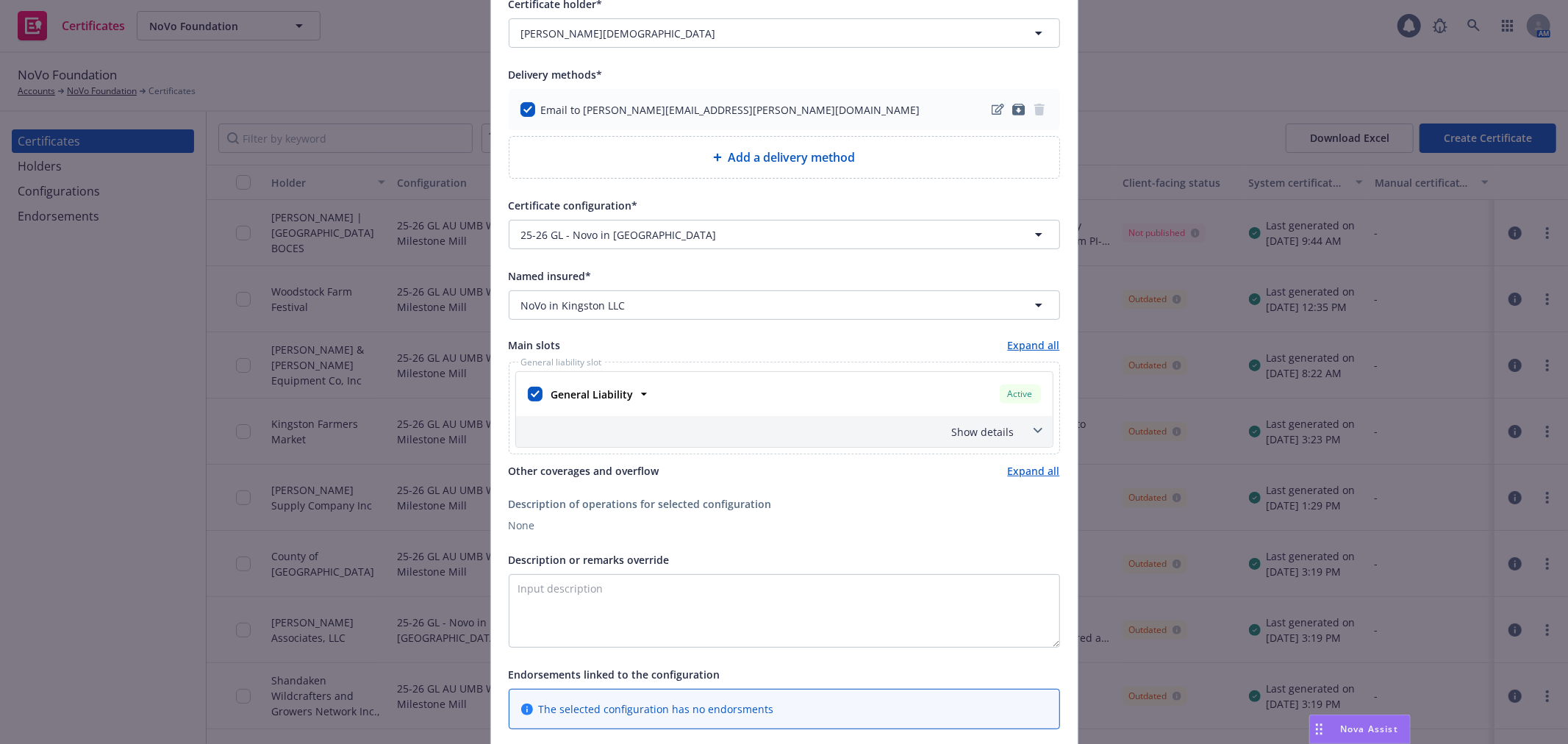
scroll to position [327, 0]
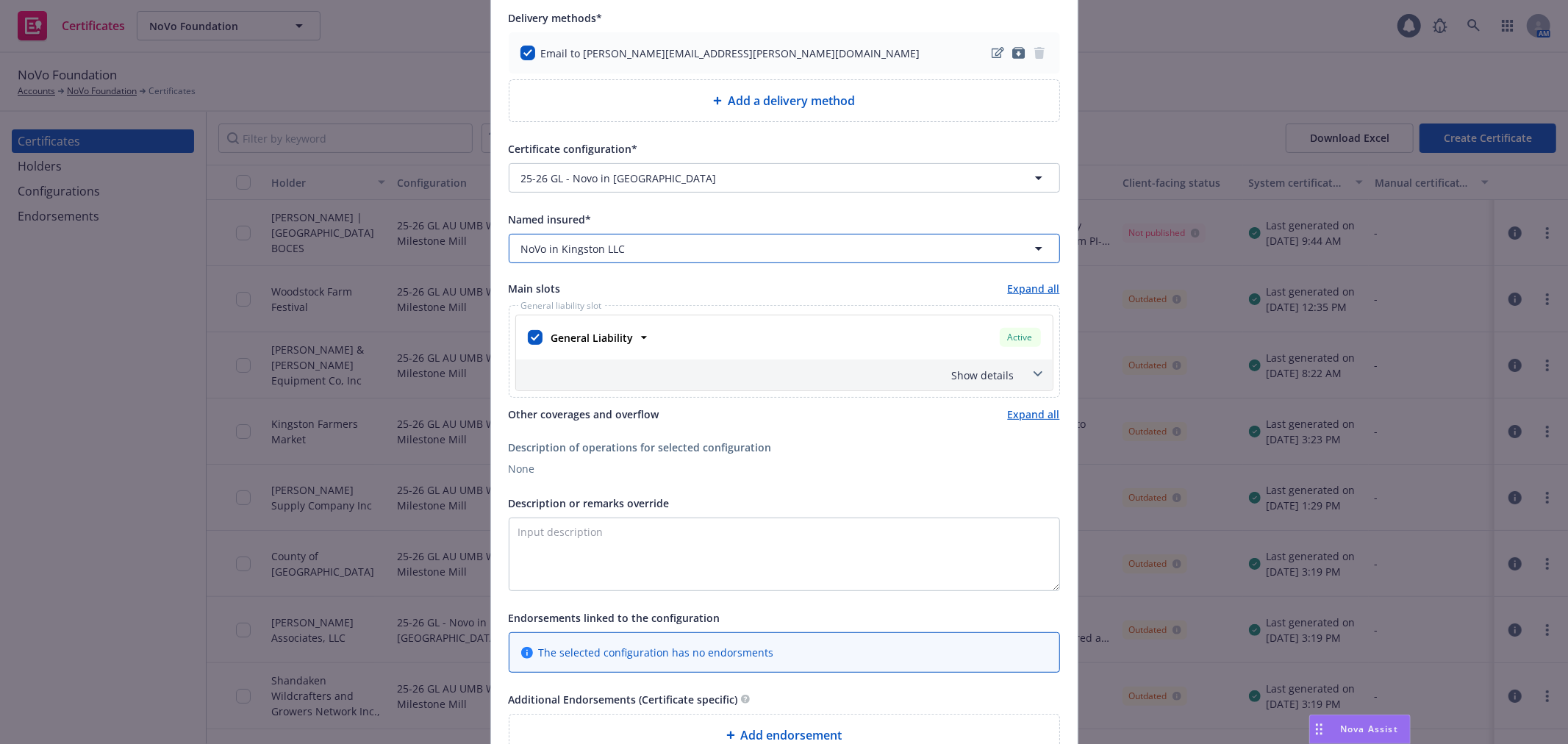
click at [673, 246] on div "NoVo in Kingston LLC" at bounding box center [775, 249] width 509 height 16
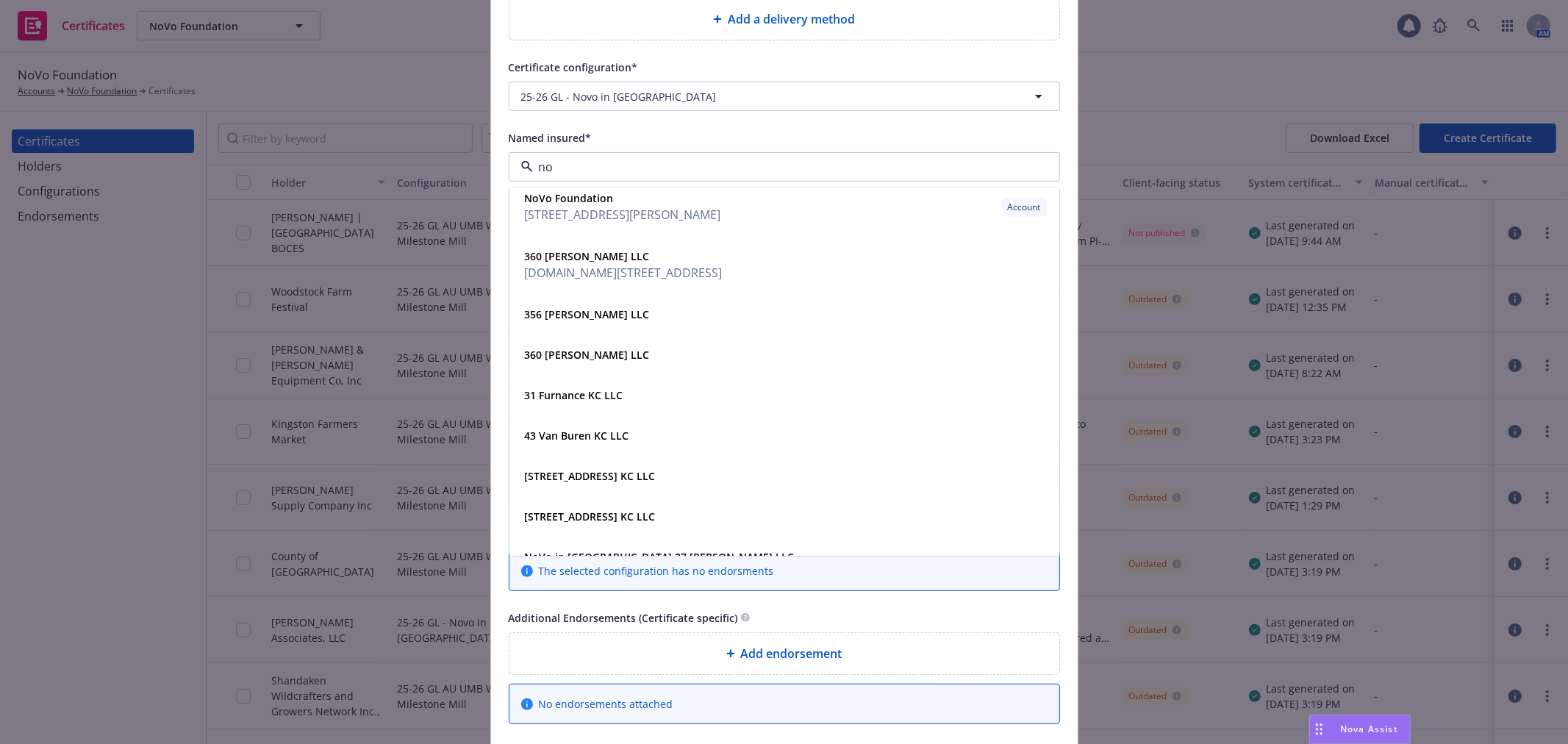
scroll to position [12, 0]
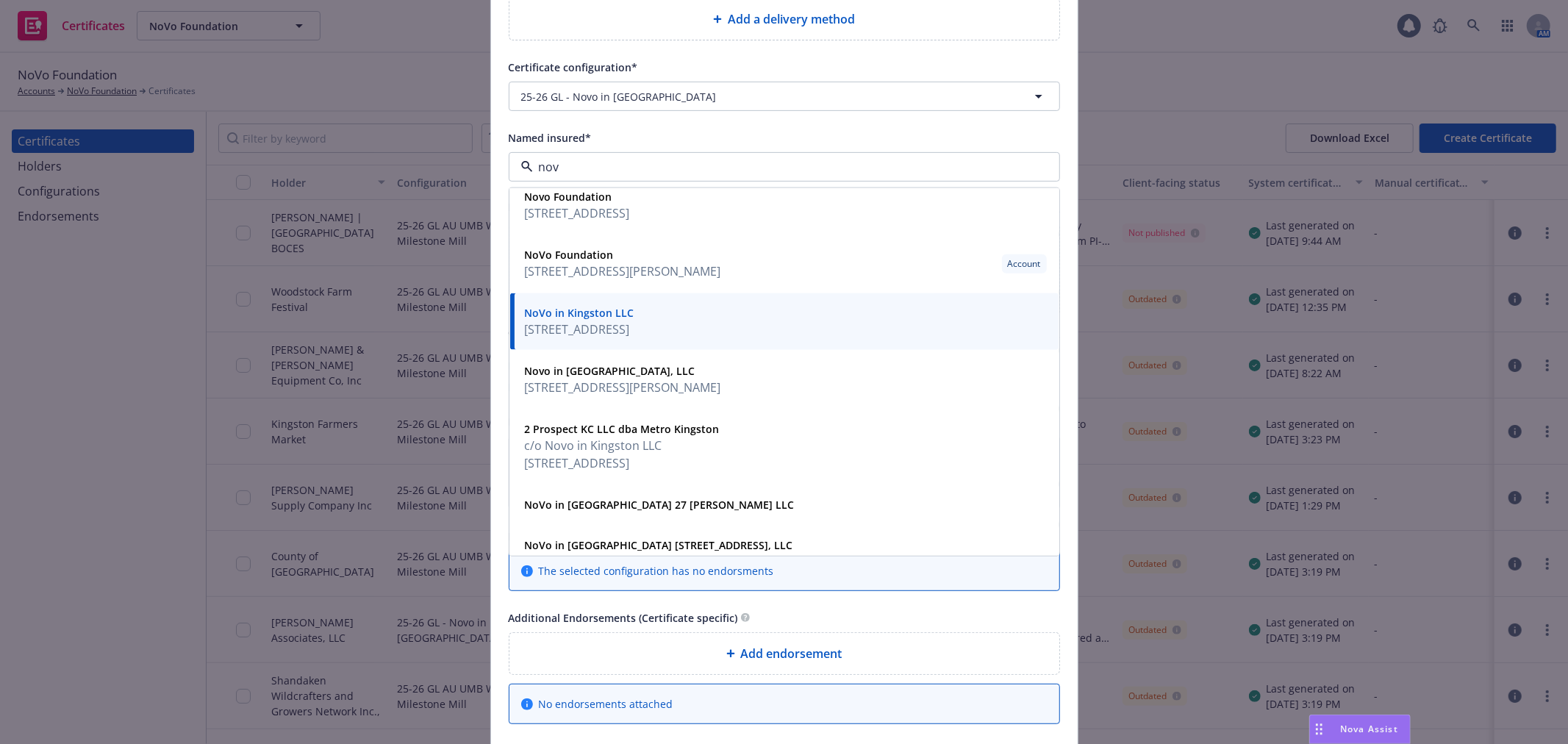
type input "novo"
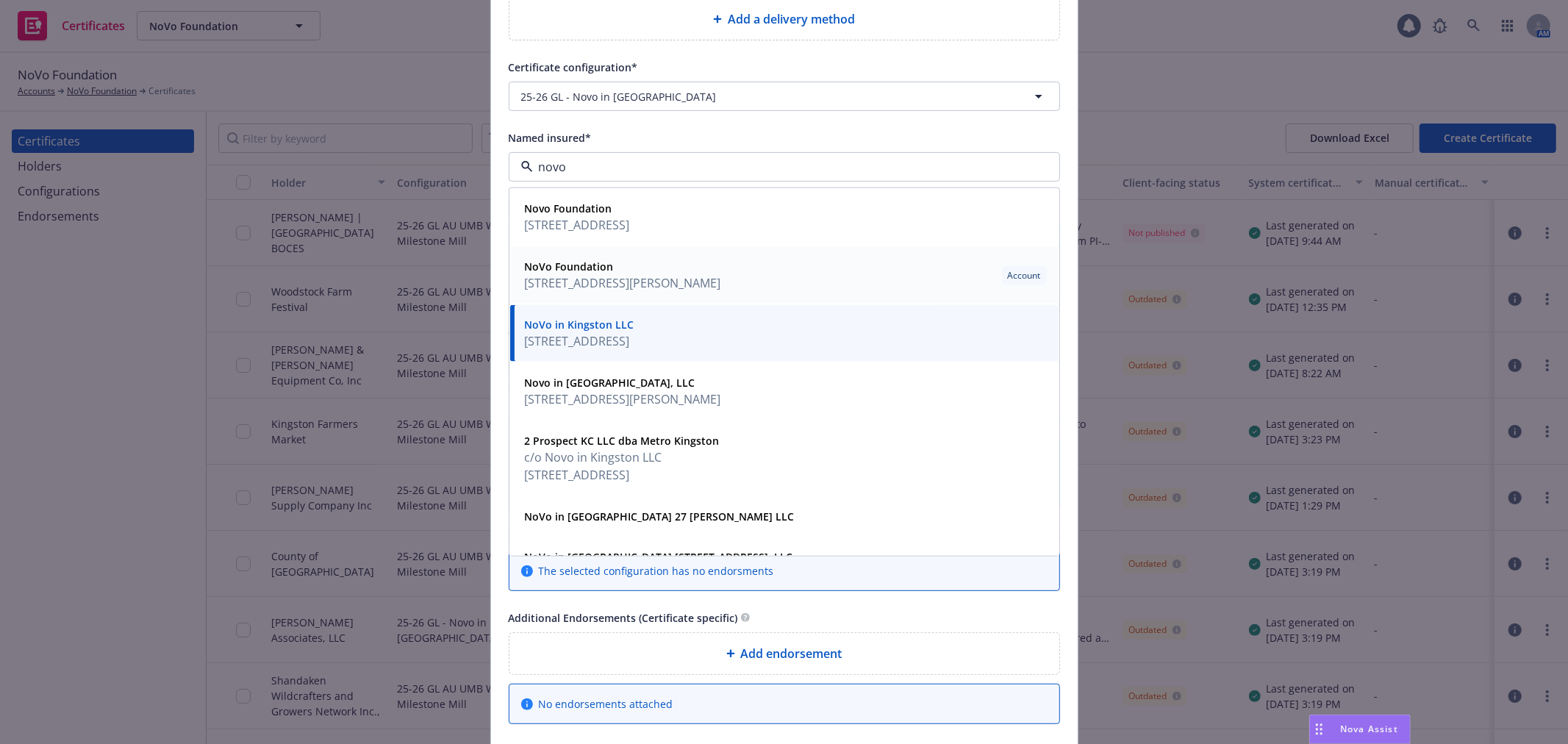
click at [558, 267] on strong "NoVo Foundation" at bounding box center [569, 266] width 89 height 14
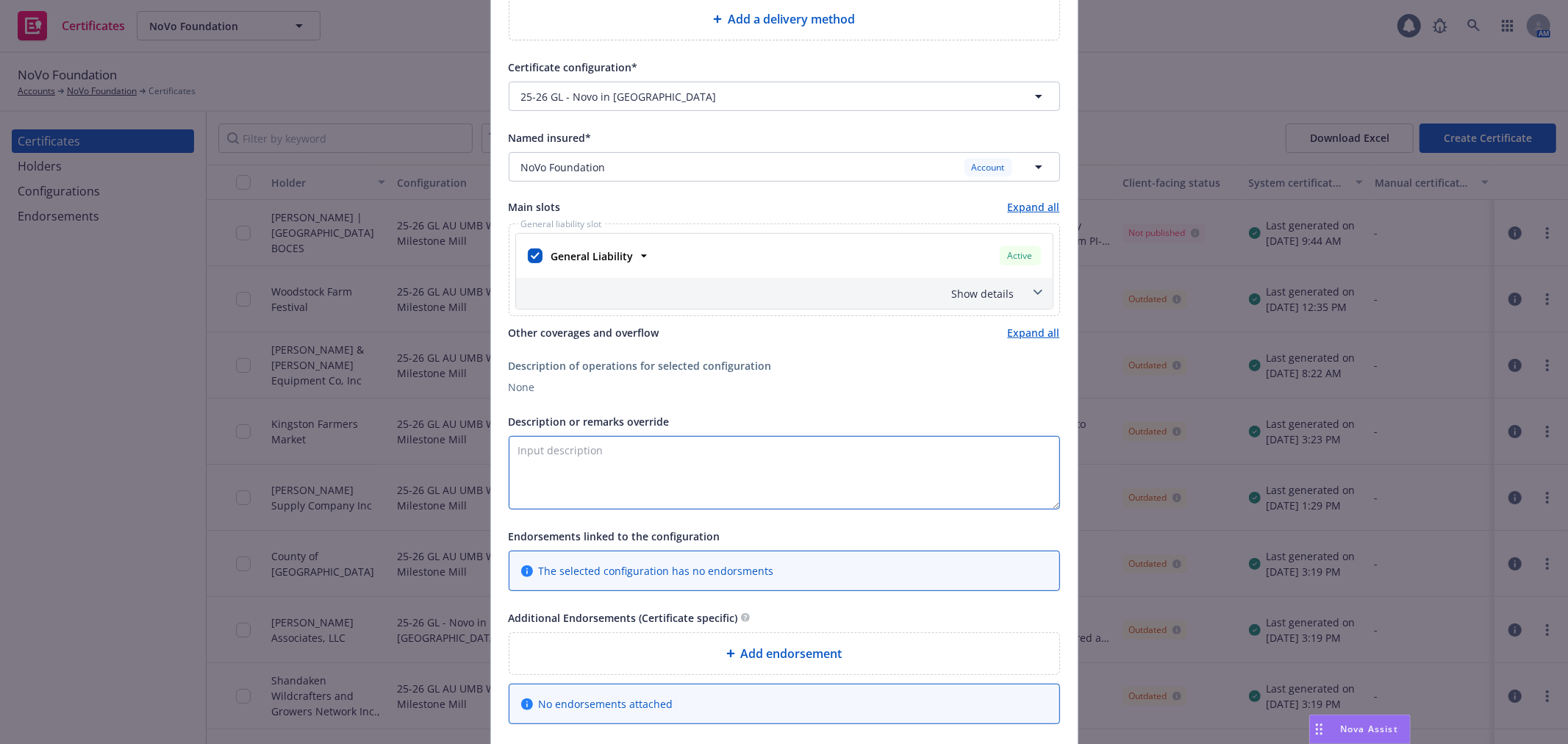
click at [640, 468] on textarea "Description or remarks override" at bounding box center [784, 473] width 551 height 74
paste textarea "PRIVATE ROADWAY RIGHT-OF-WAY AND MAINTENANCE AGREEMENT"
click at [885, 451] on textarea "Re: PRIVATE ROADWAY RIGHT-OF-WAY AND MAINTENANCE AGREEMENT" at bounding box center [784, 473] width 551 height 74
paste textarea "[PERSON_NAME][DEMOGRAPHIC_DATA]"
click at [513, 448] on textarea "Re: PRIVATE ROADWAY RIGHT-OF-WAY AND MAINTENANCE [DEMOGRAPHIC_DATA][PERSON_NAME…" at bounding box center [784, 473] width 551 height 74
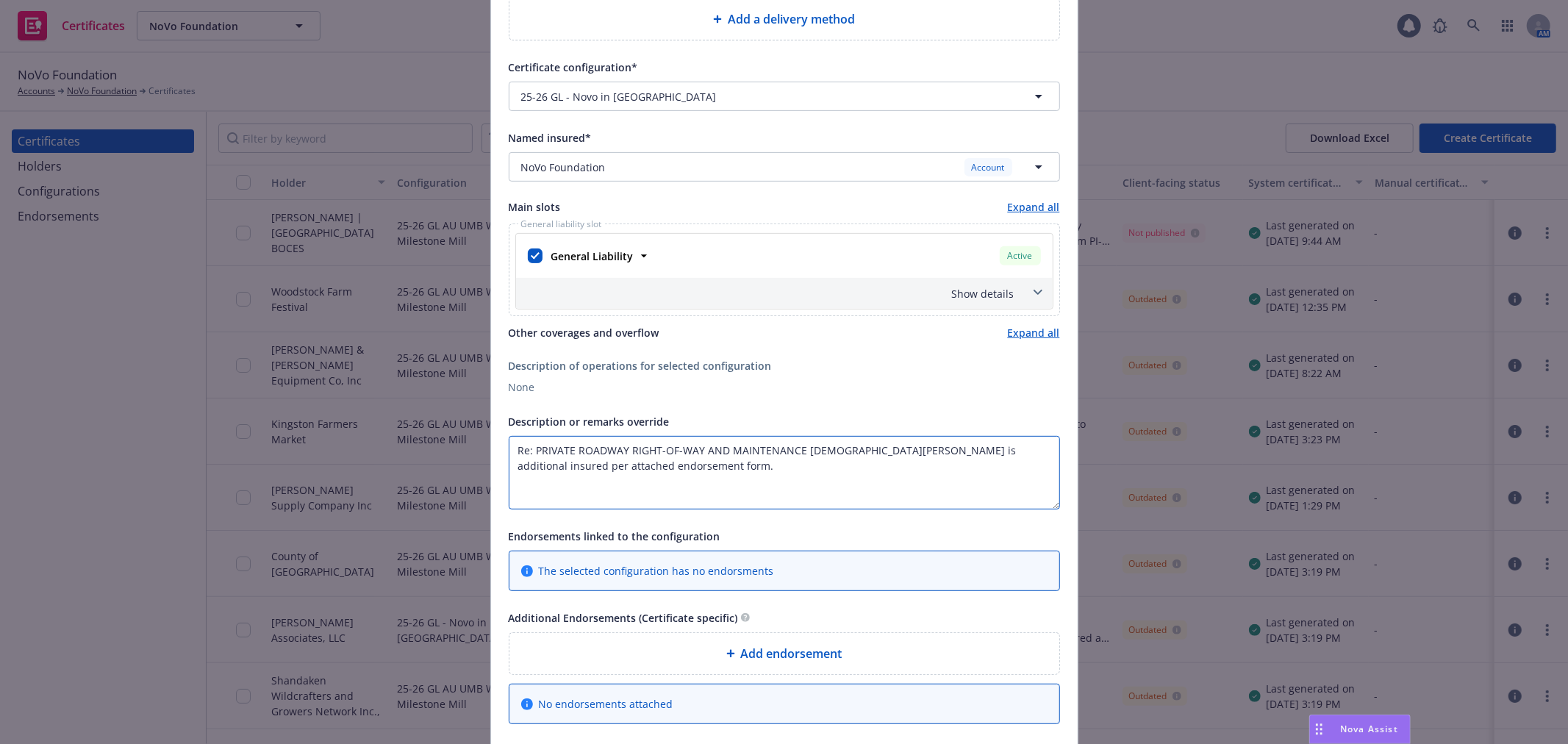
paste textarea "300 [PERSON_NAME], LLC"
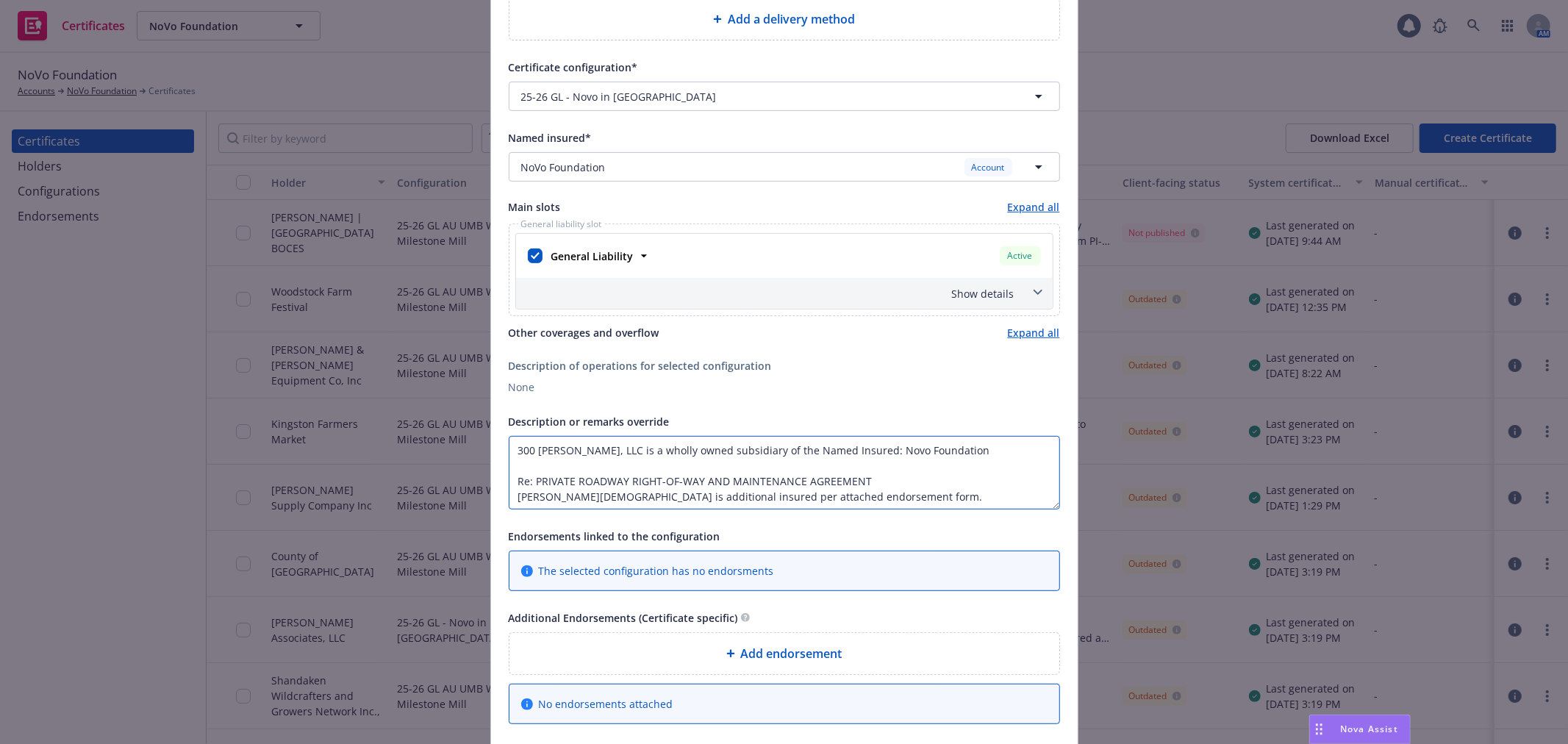
click at [905, 480] on textarea "300 [PERSON_NAME], LLC is a wholly owned subsidiary of the Named Insured: Novo …" at bounding box center [784, 473] width 551 height 74
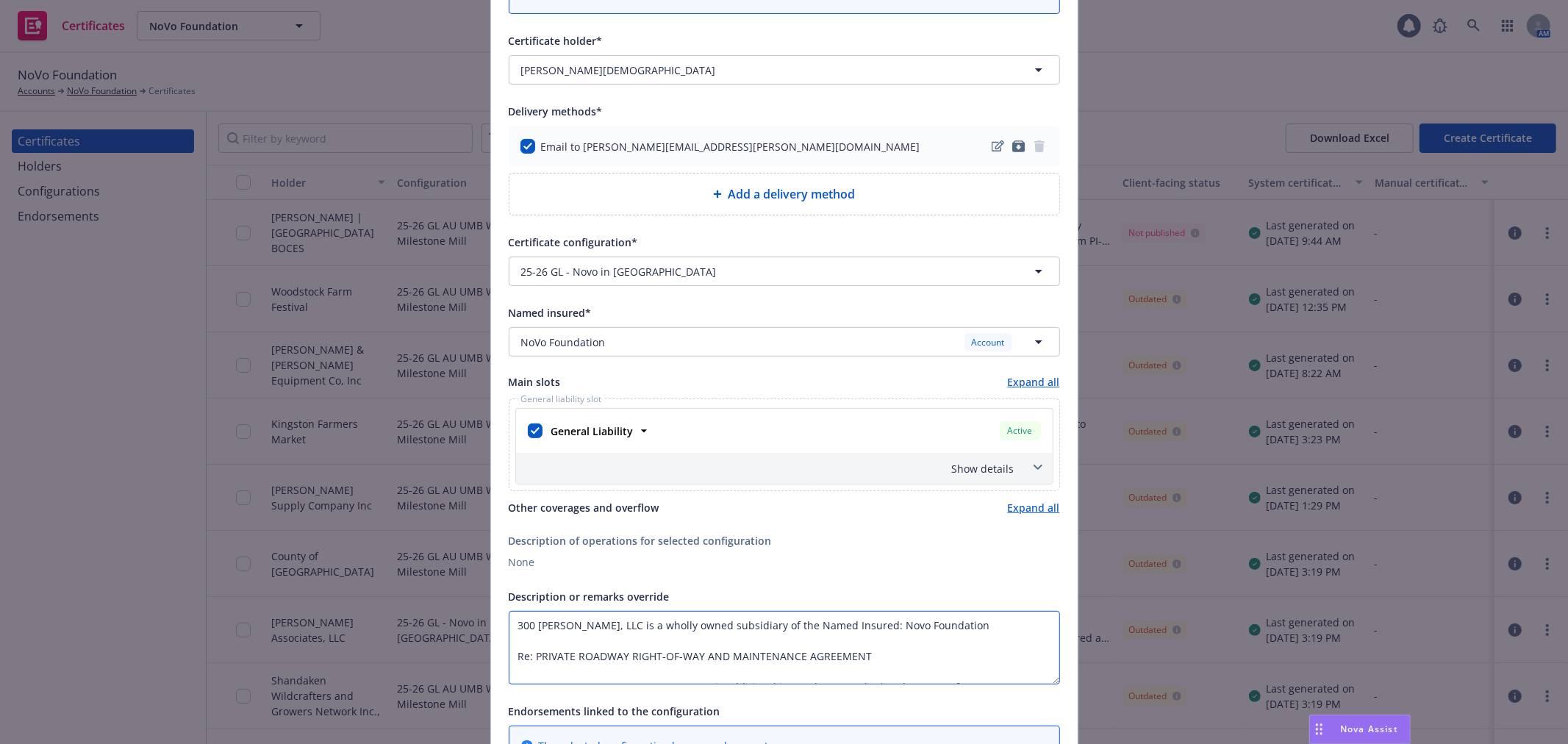
scroll to position [327, 0]
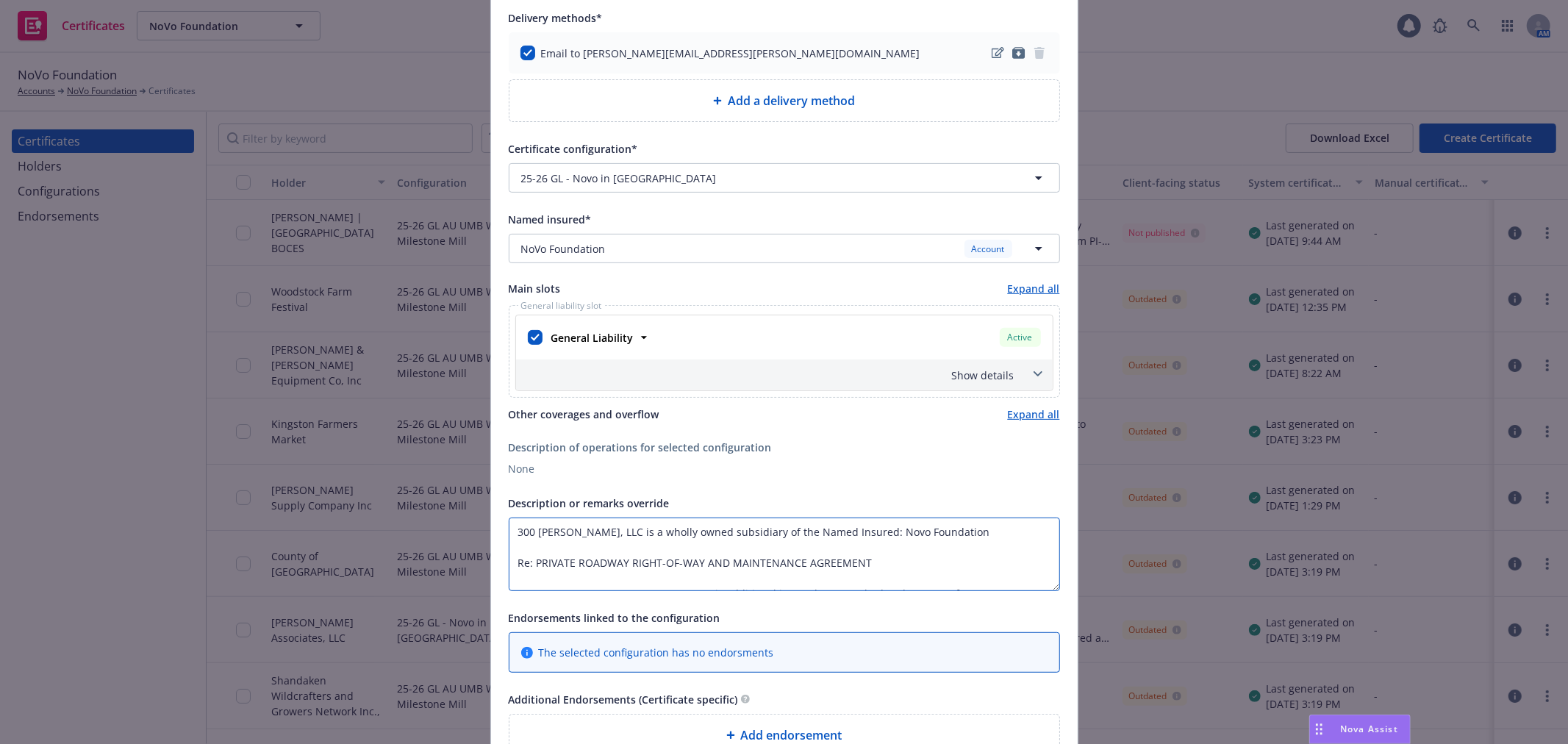
type textarea "300 [PERSON_NAME], LLC is a wholly owned subsidiary of the Named Insured: Novo …"
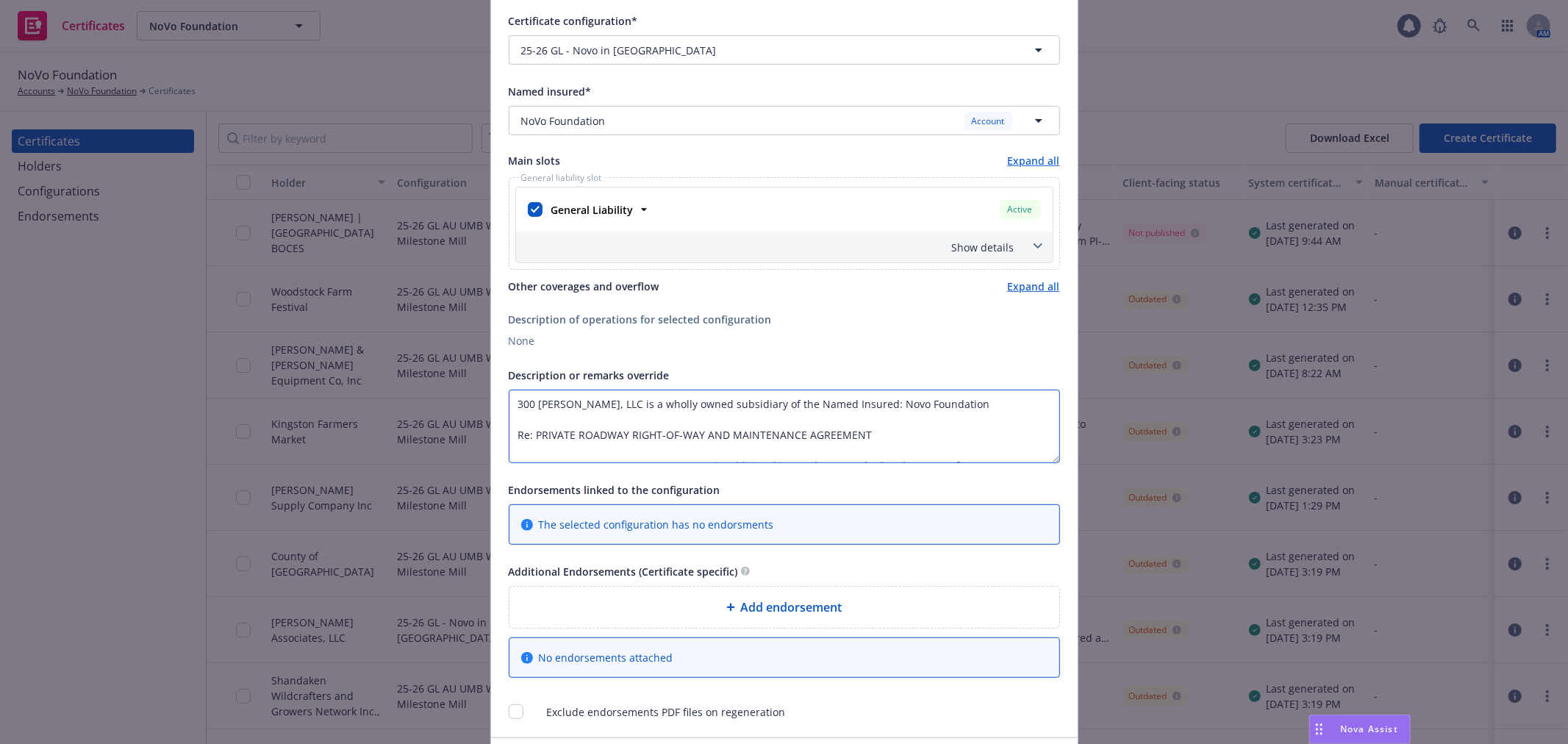
scroll to position [564, 0]
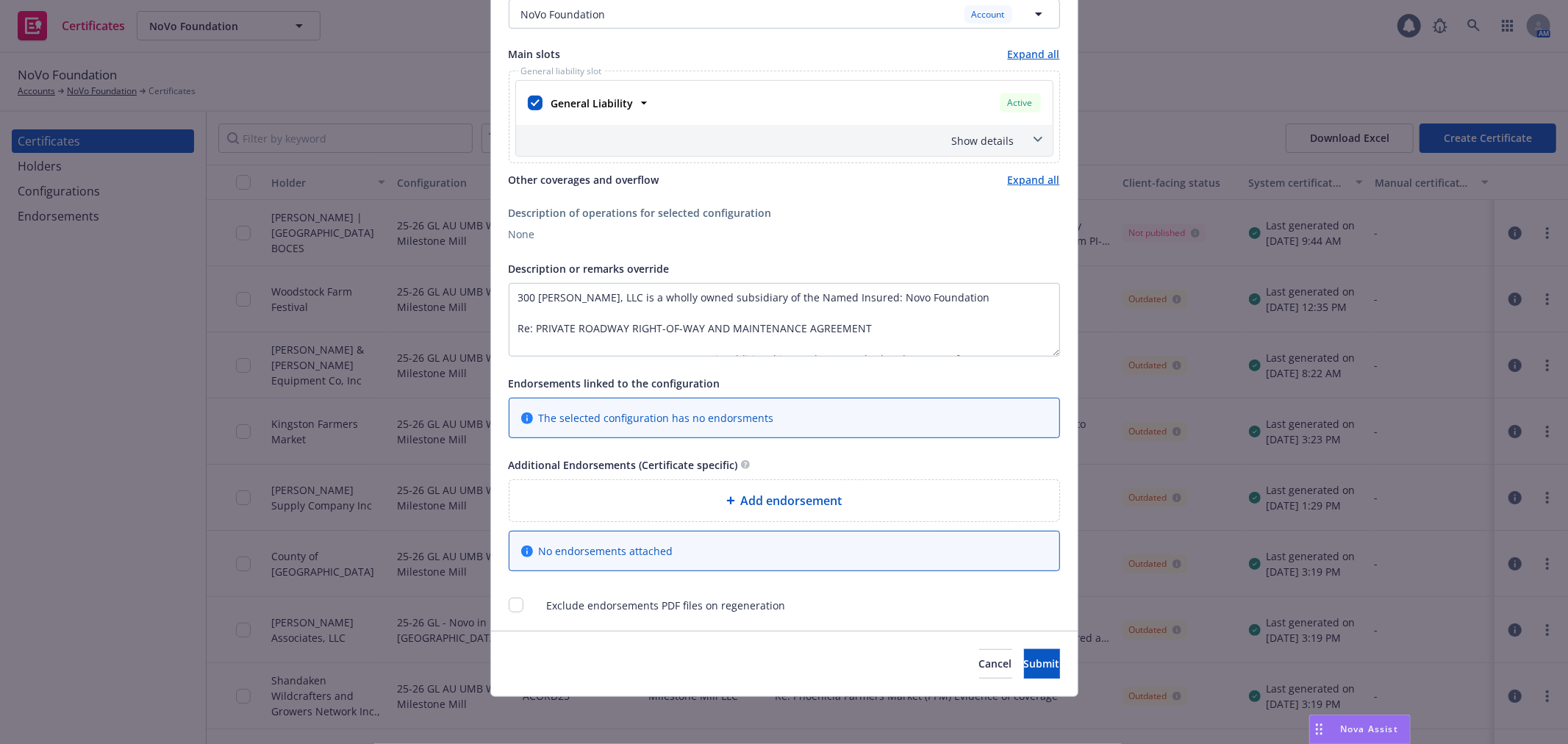
click at [767, 505] on span "Add endorsement" at bounding box center [791, 500] width 101 height 17
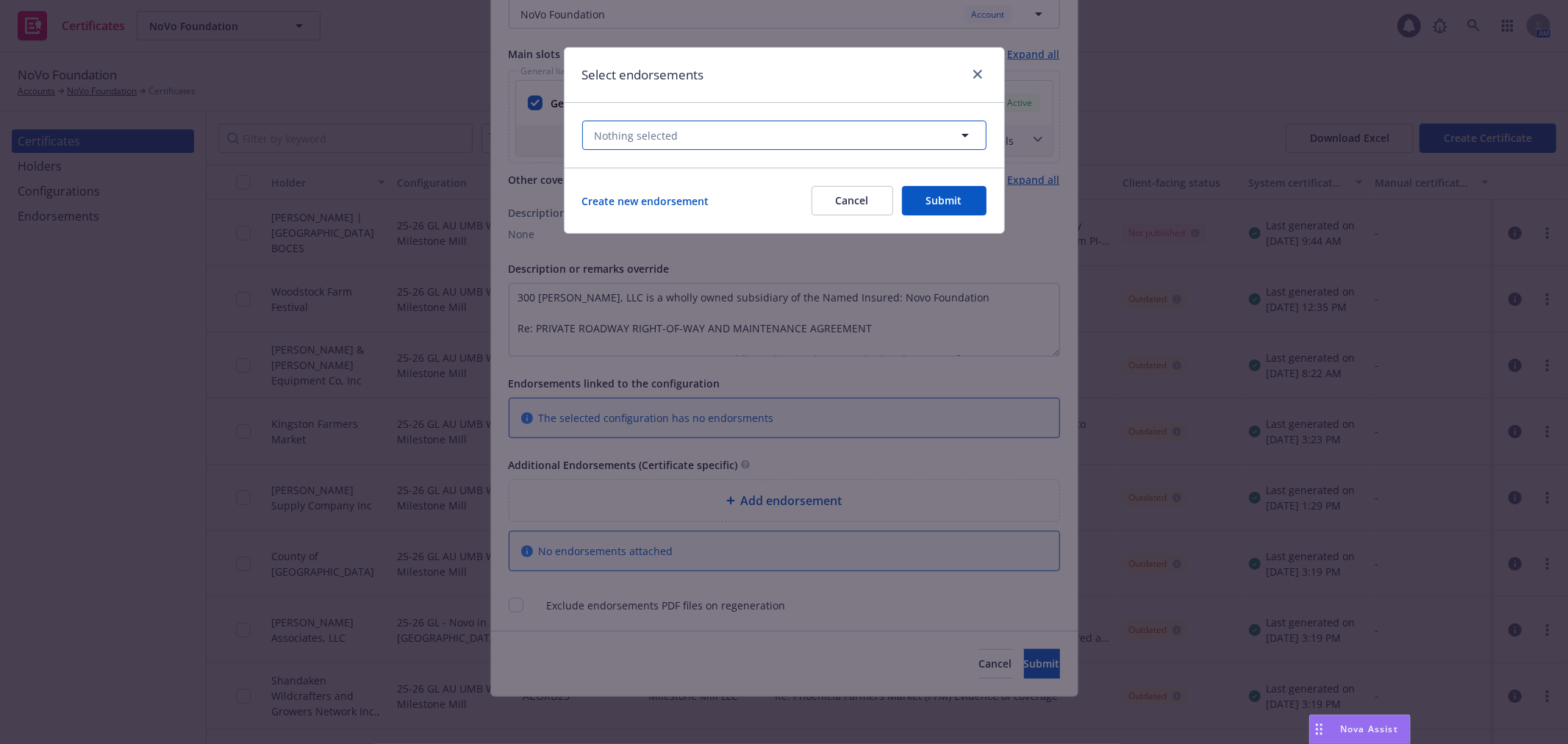
click at [689, 137] on button "Nothing selected" at bounding box center [784, 135] width 404 height 29
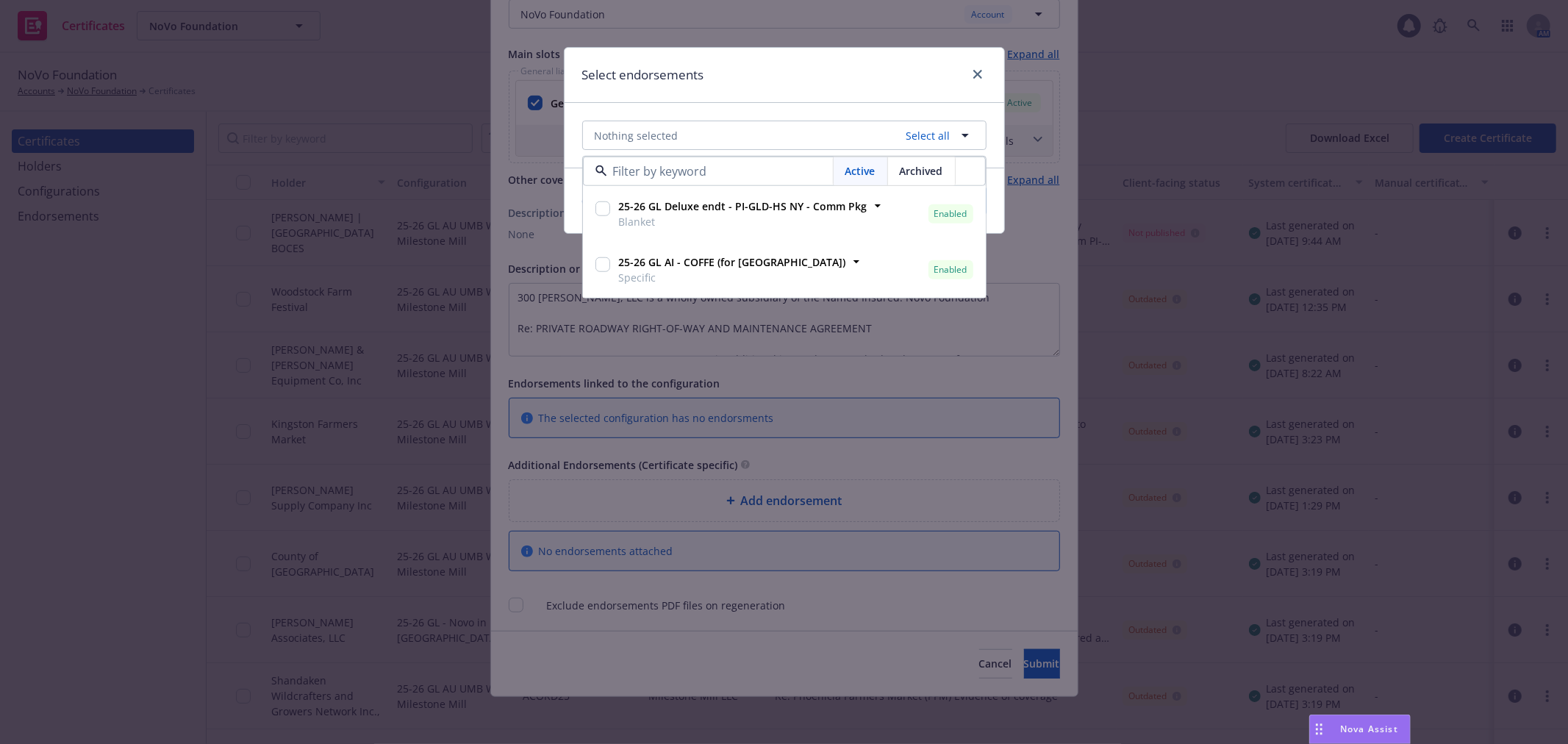
click at [597, 208] on input "checkbox" at bounding box center [603, 209] width 15 height 15
checkbox input "true"
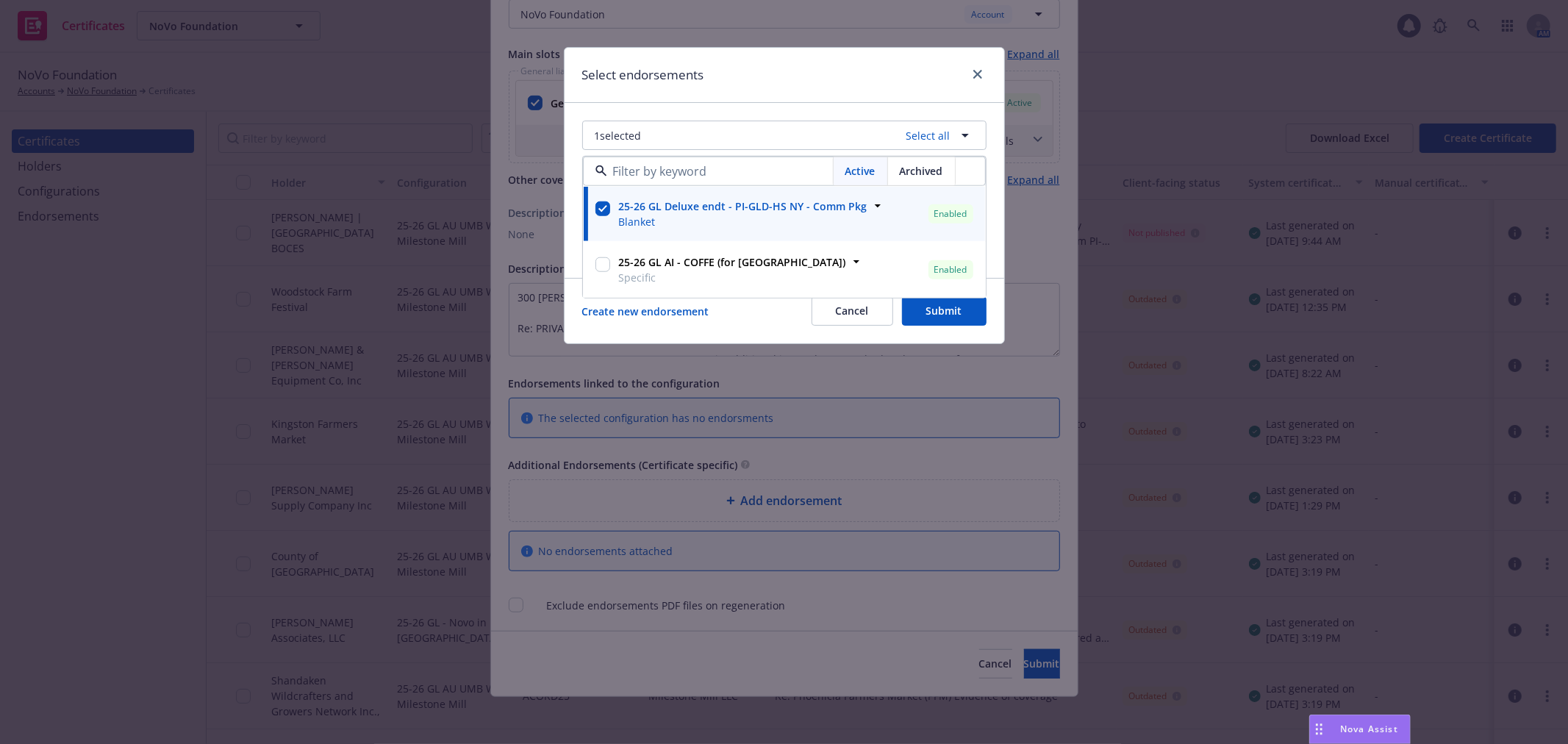
click at [802, 71] on div "Select endorsements" at bounding box center [785, 76] width 440 height 55
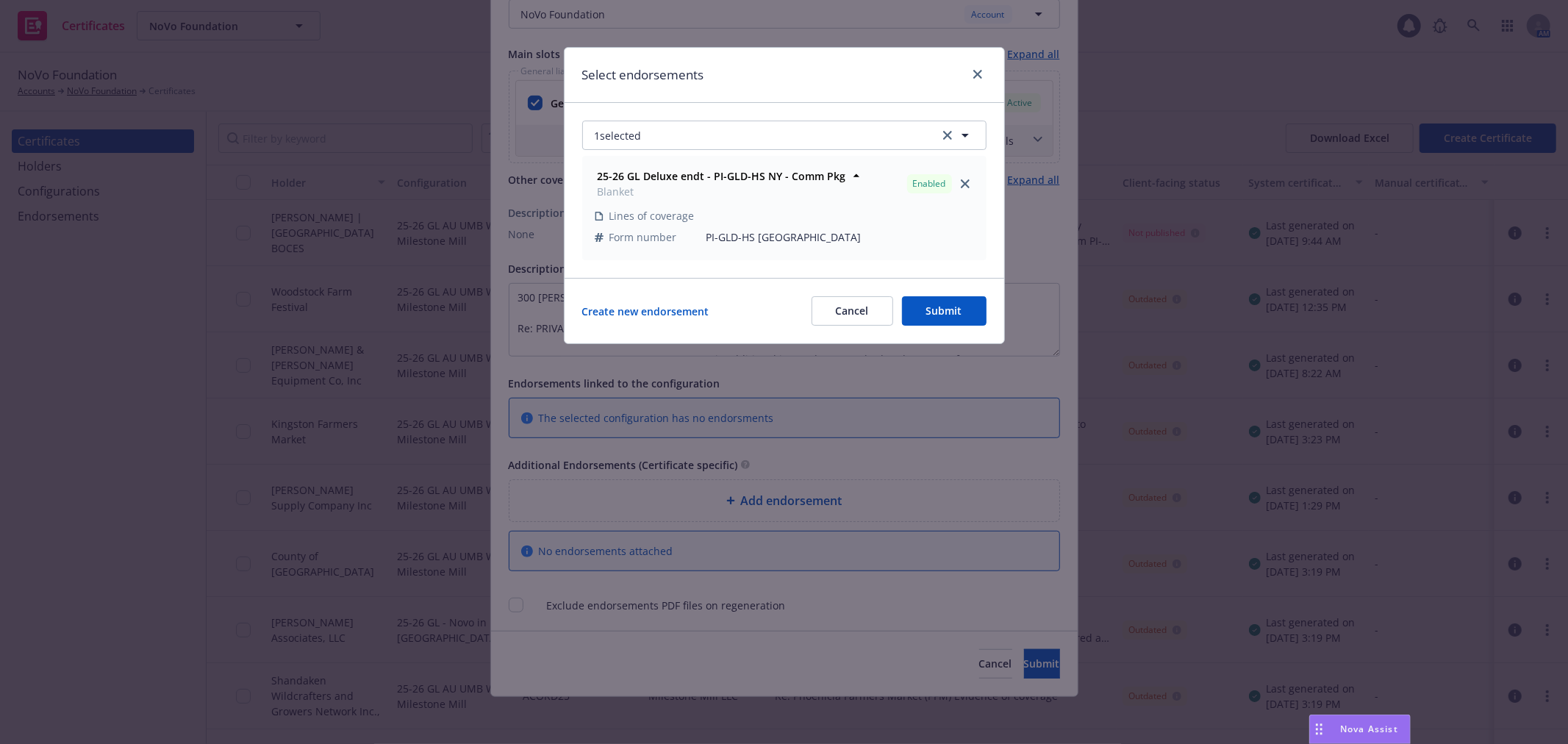
click at [936, 307] on button "Submit" at bounding box center [944, 311] width 85 height 29
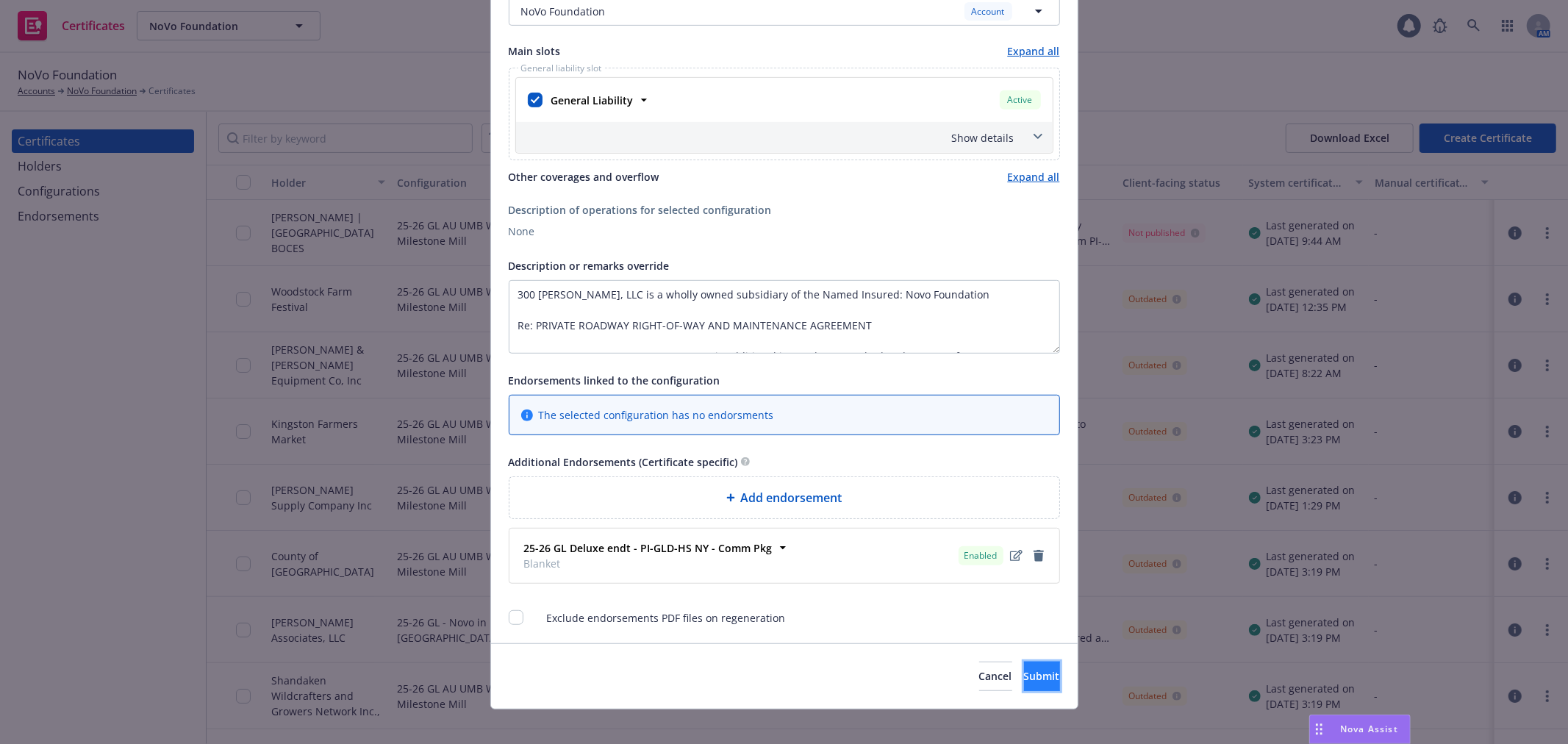
click at [1024, 675] on span "Submit" at bounding box center [1042, 676] width 36 height 14
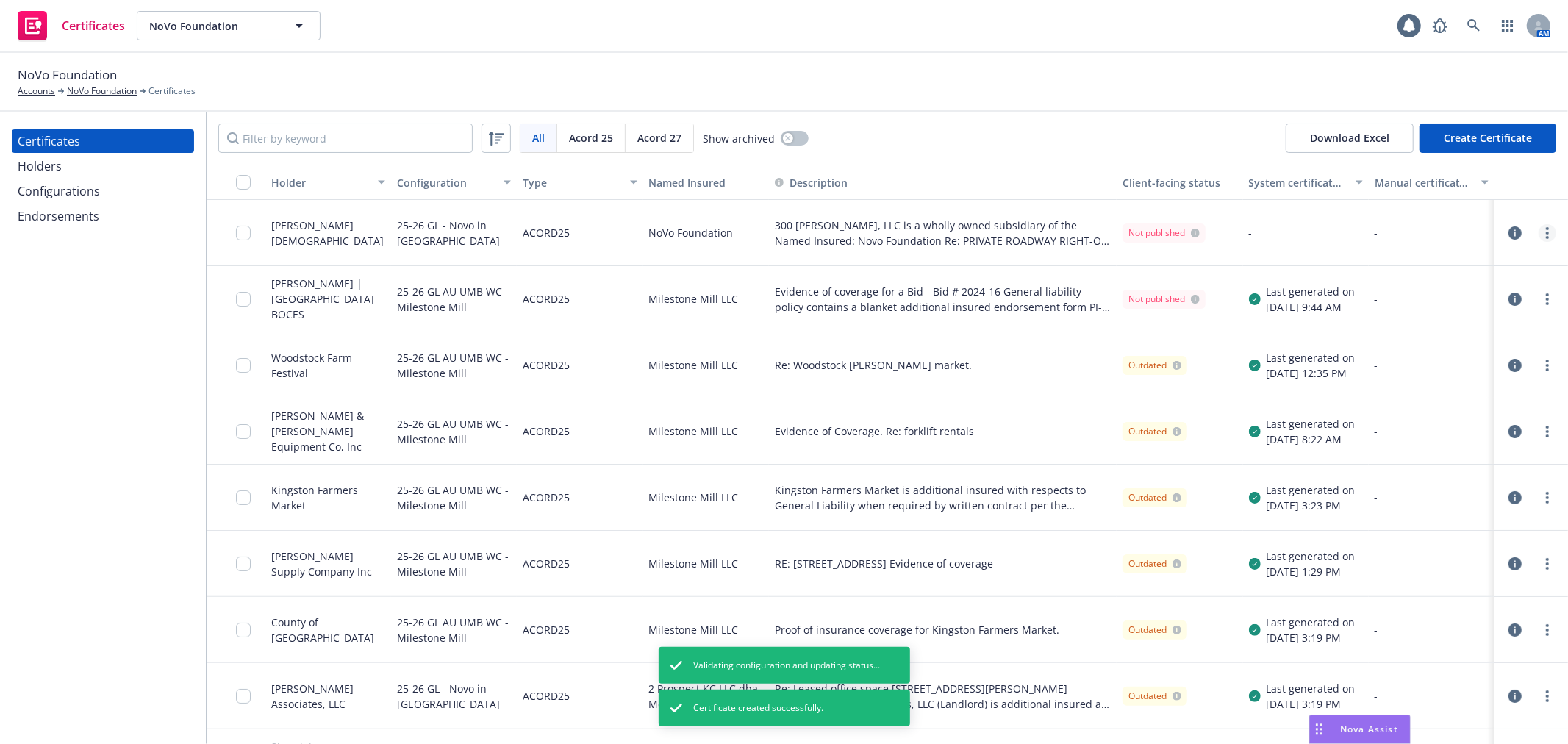
click at [1540, 236] on link "more" at bounding box center [1547, 233] width 17 height 17
click at [1422, 327] on link "Regenerate" at bounding box center [1426, 322] width 236 height 29
click at [236, 230] on input "checkbox" at bounding box center [243, 233] width 15 height 15
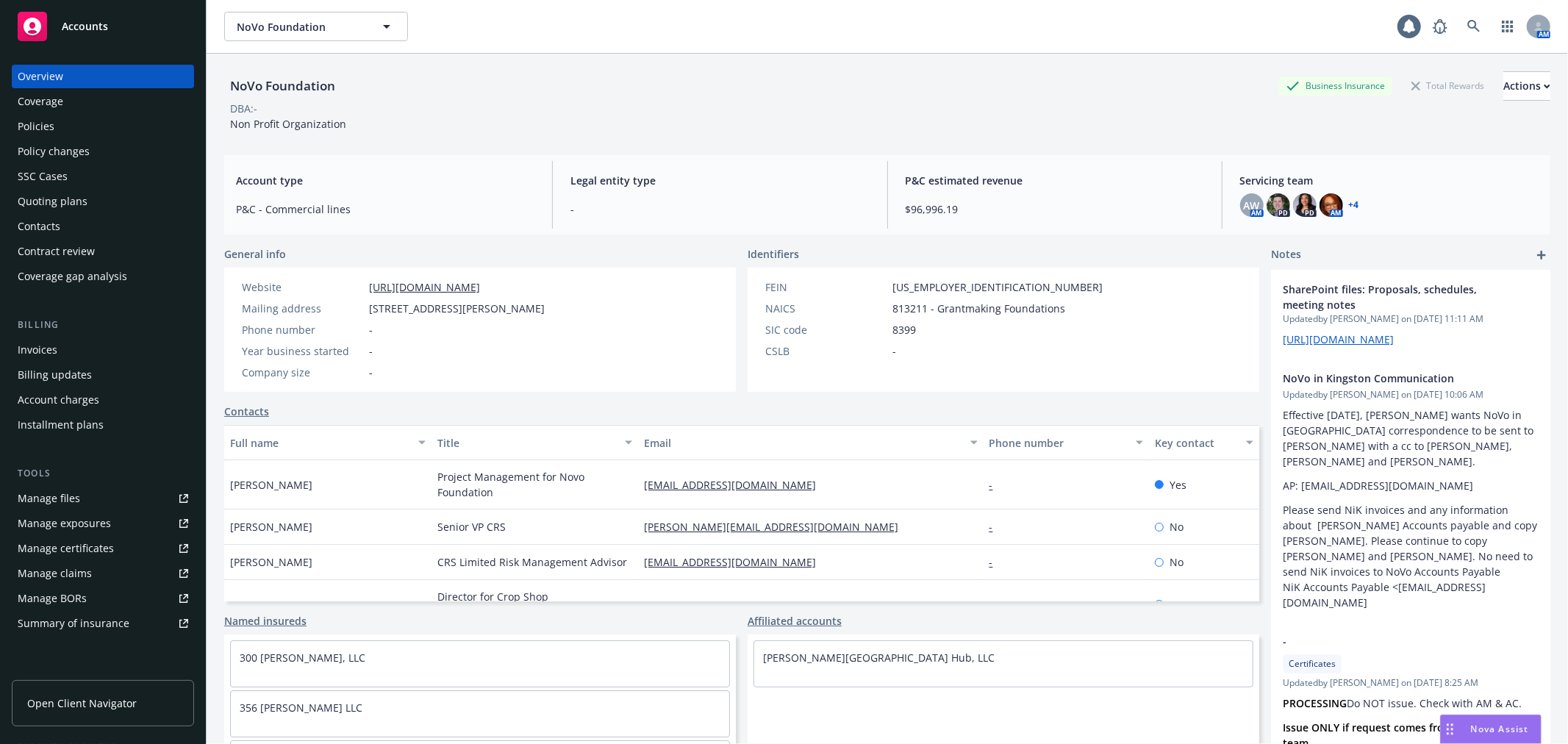
click at [104, 134] on div "Policies" at bounding box center [102, 127] width 170 height 24
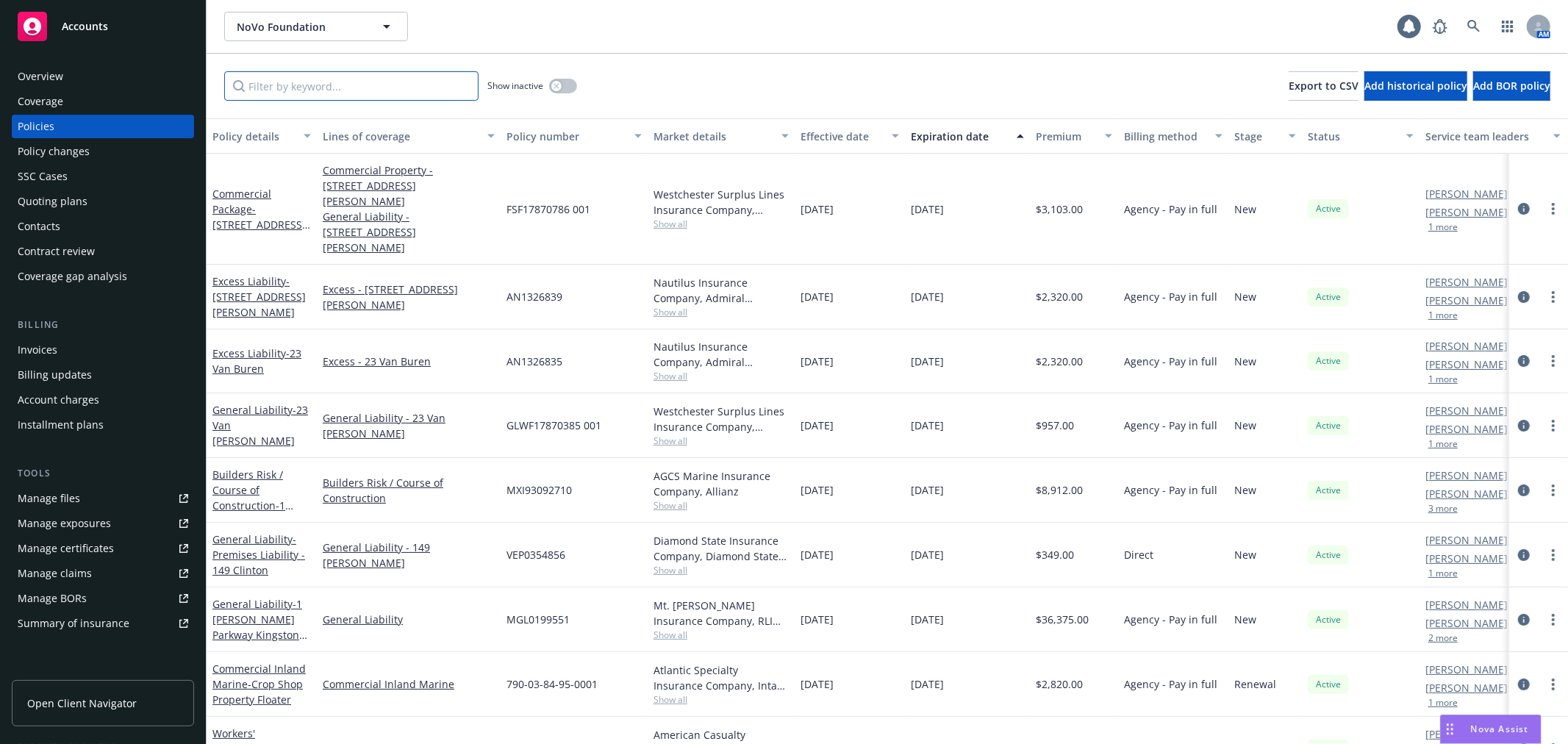
click at [283, 90] on input "Filter by keyword..." at bounding box center [352, 86] width 254 height 29
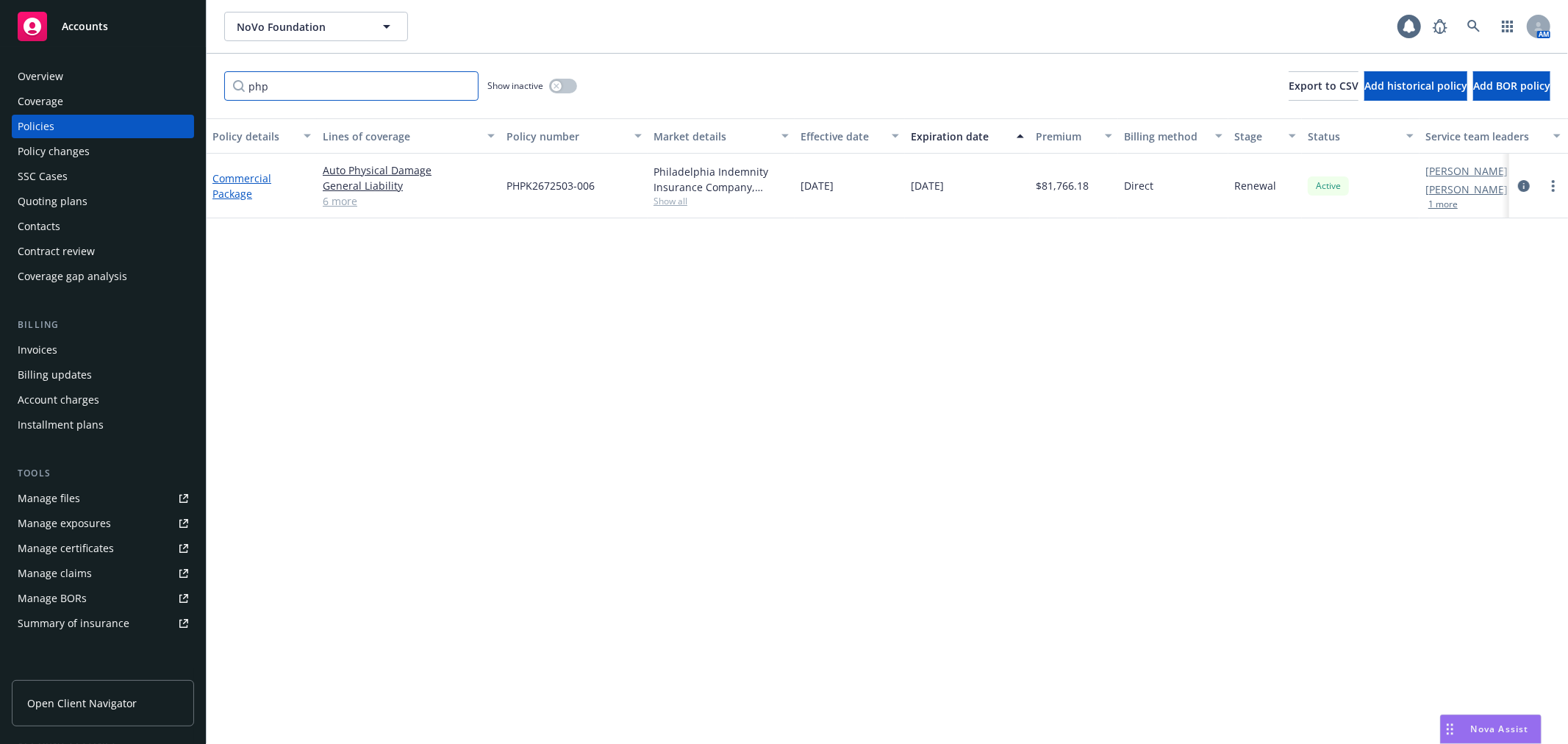
type input "php"
click at [229, 175] on link "Commercial Package" at bounding box center [242, 186] width 59 height 29
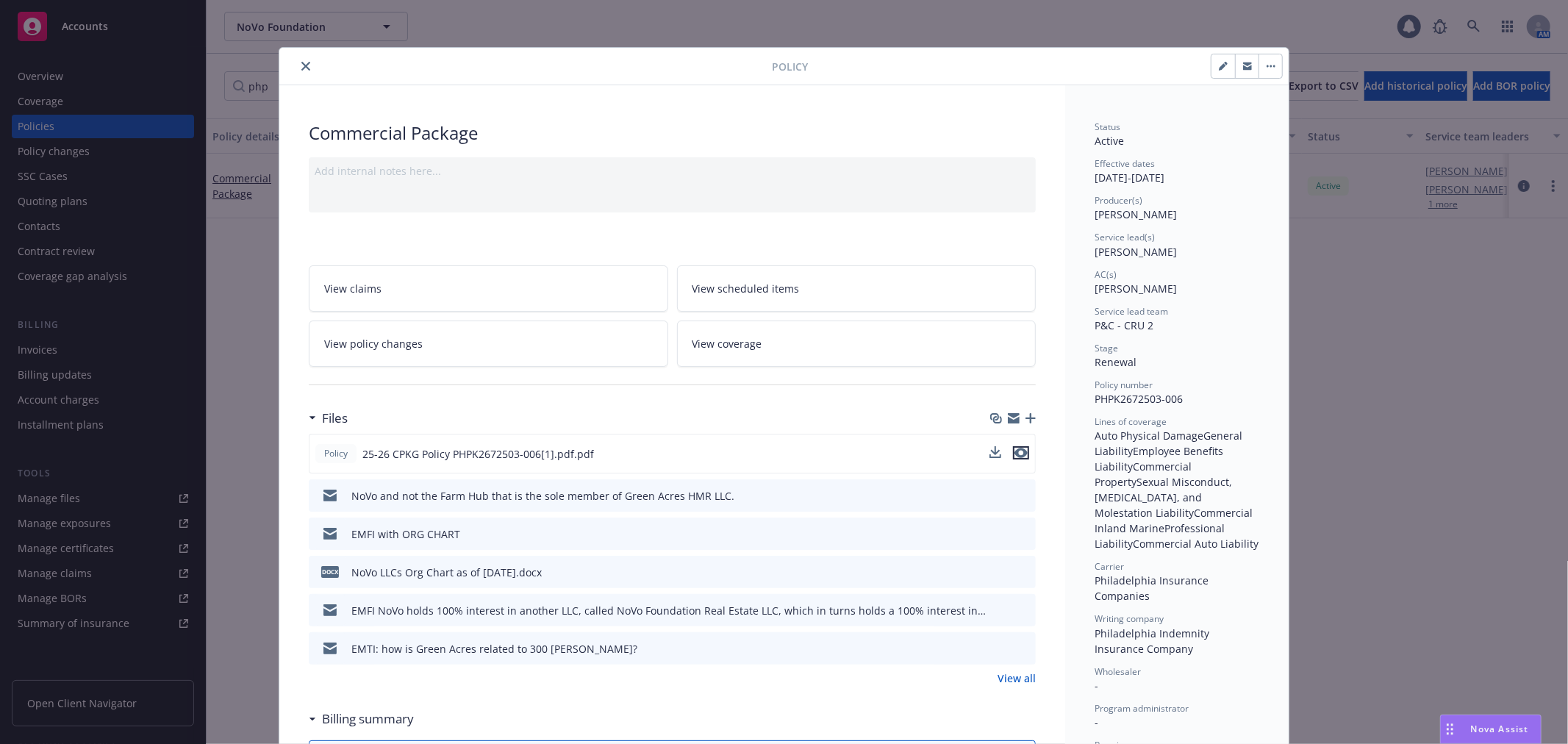
click at [1016, 451] on icon "preview file" at bounding box center [1020, 453] width 13 height 10
